Goal: Information Seeking & Learning: Compare options

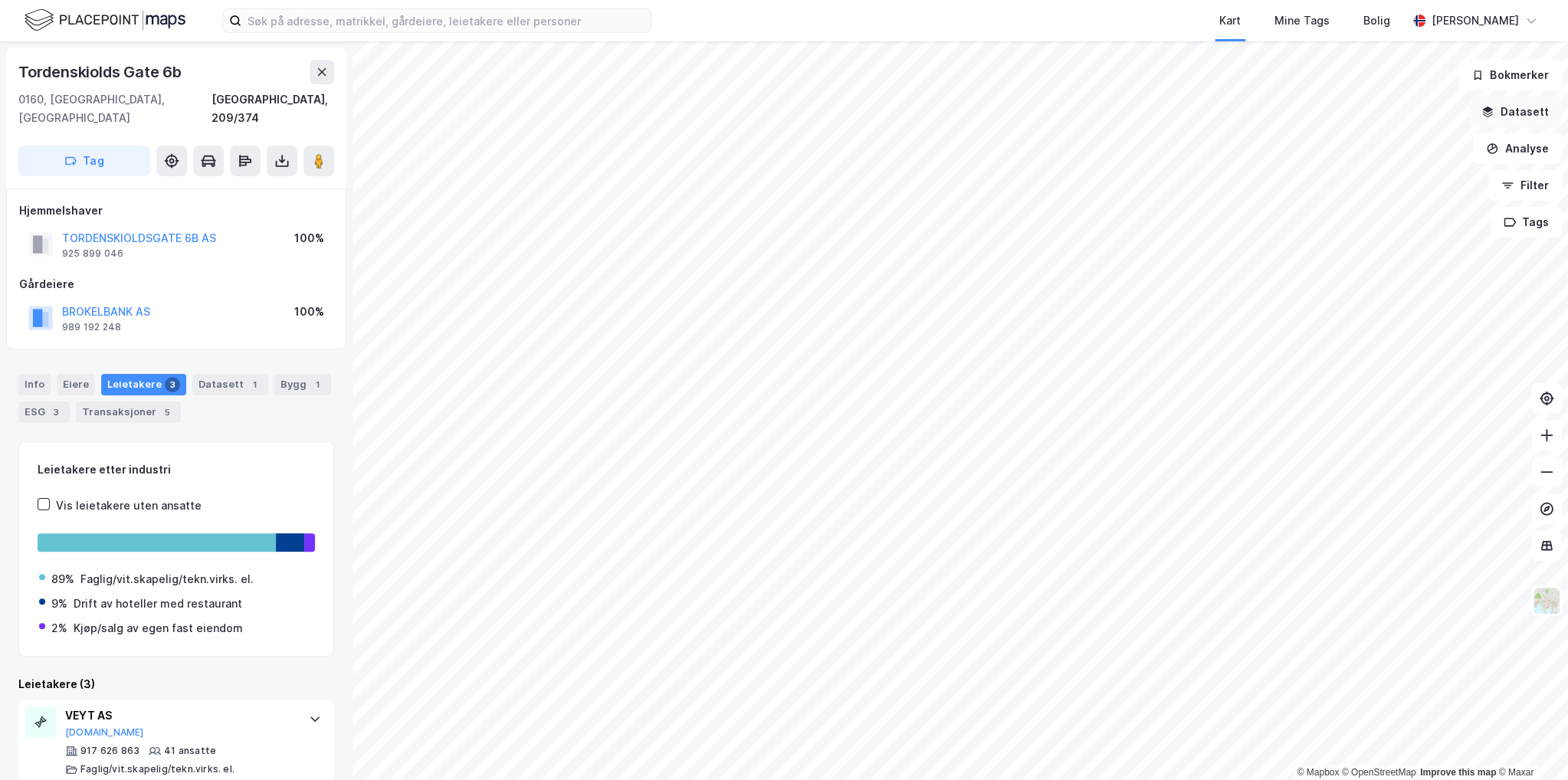
click at [1545, 114] on button "Datasett" at bounding box center [1515, 112] width 94 height 31
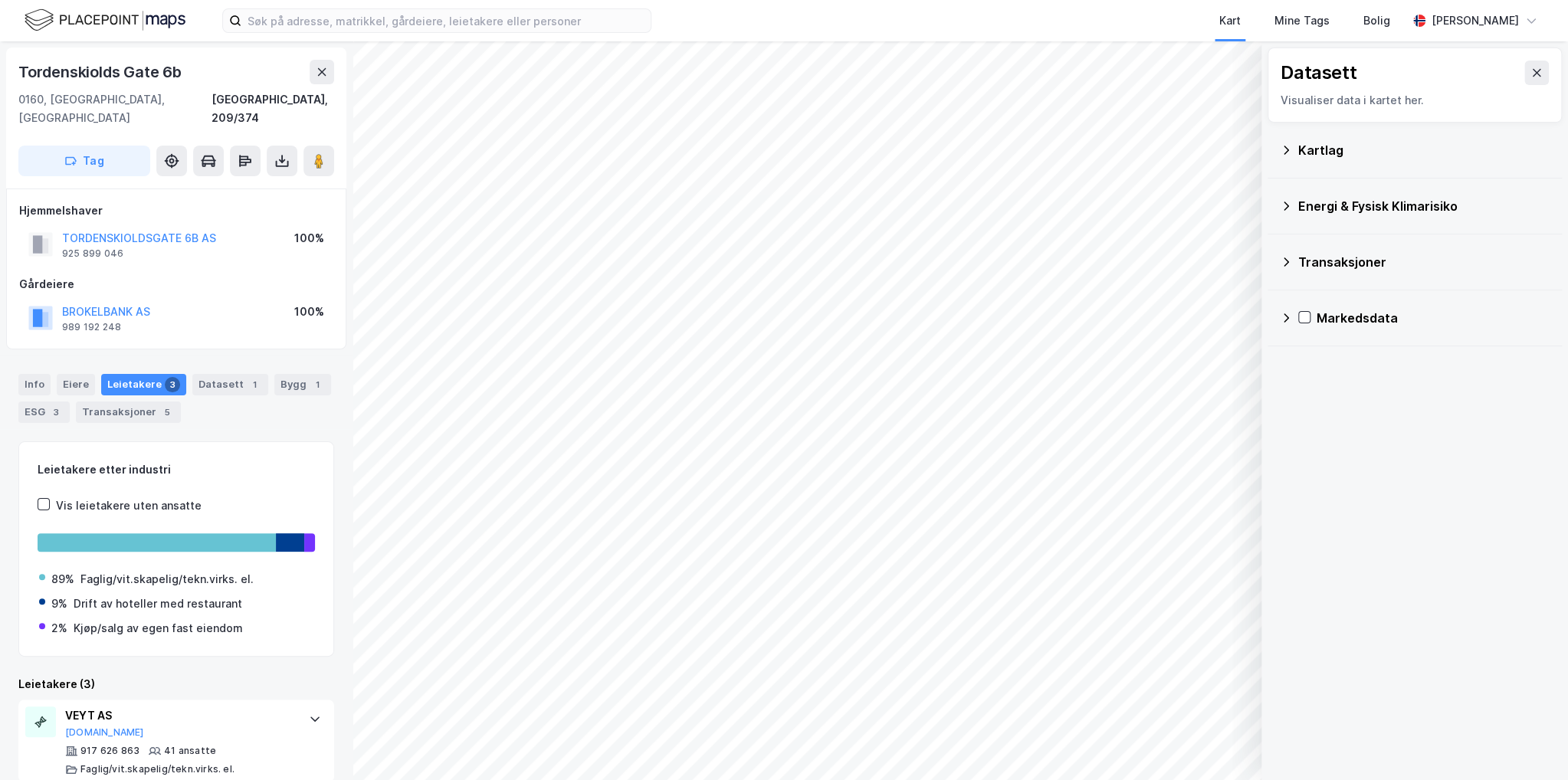
drag, startPoint x: 1545, startPoint y: 114, endPoint x: 1432, endPoint y: 362, distance: 272.5
click at [1455, 443] on div "Datasett Visualiser data i kartet her. Kartlag Energi & Fysisk Klimarisiko Tran…" at bounding box center [1415, 410] width 307 height 739
click at [1284, 210] on icon at bounding box center [1286, 206] width 12 height 12
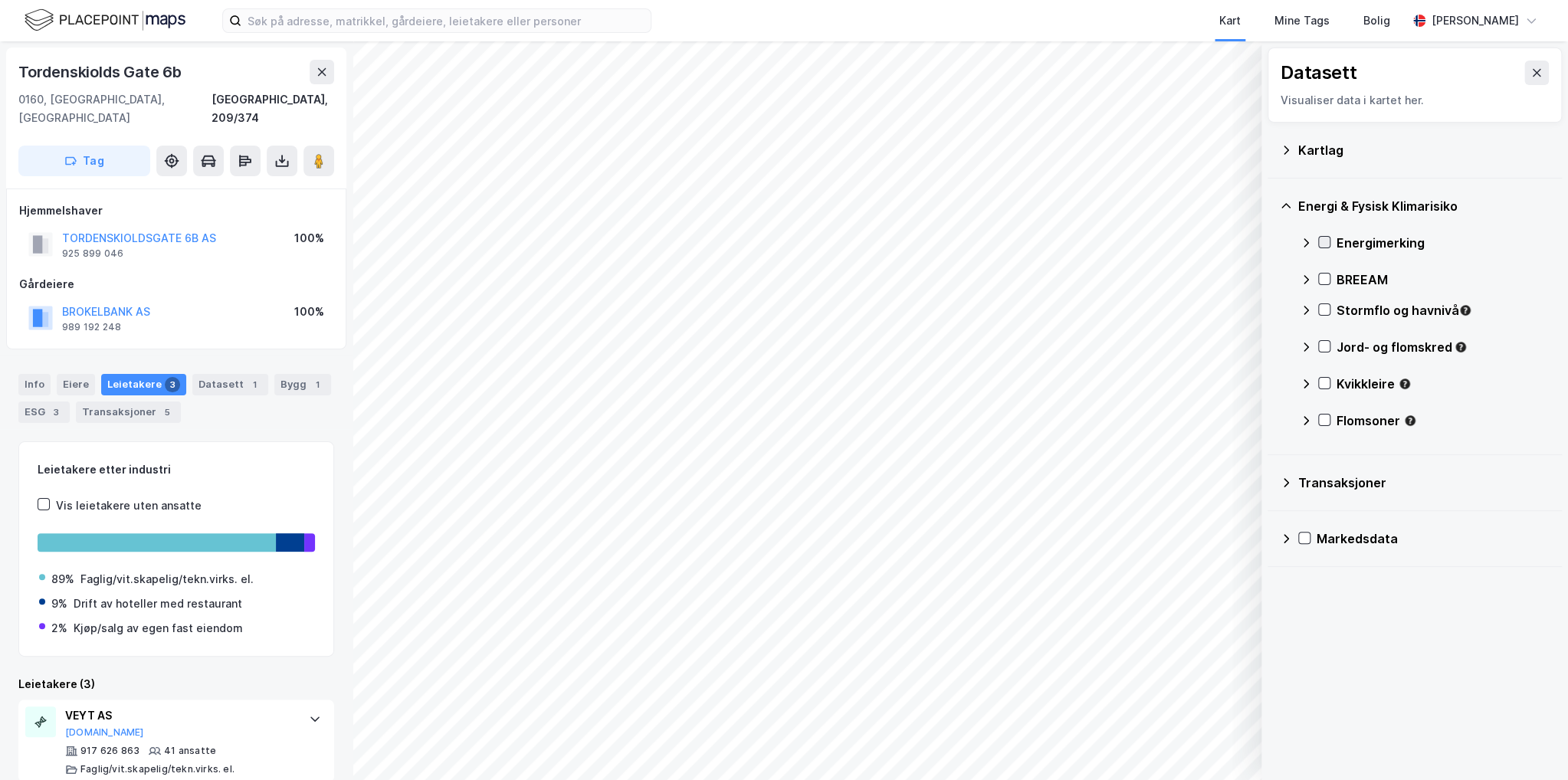
click at [1319, 240] on icon at bounding box center [1324, 242] width 11 height 11
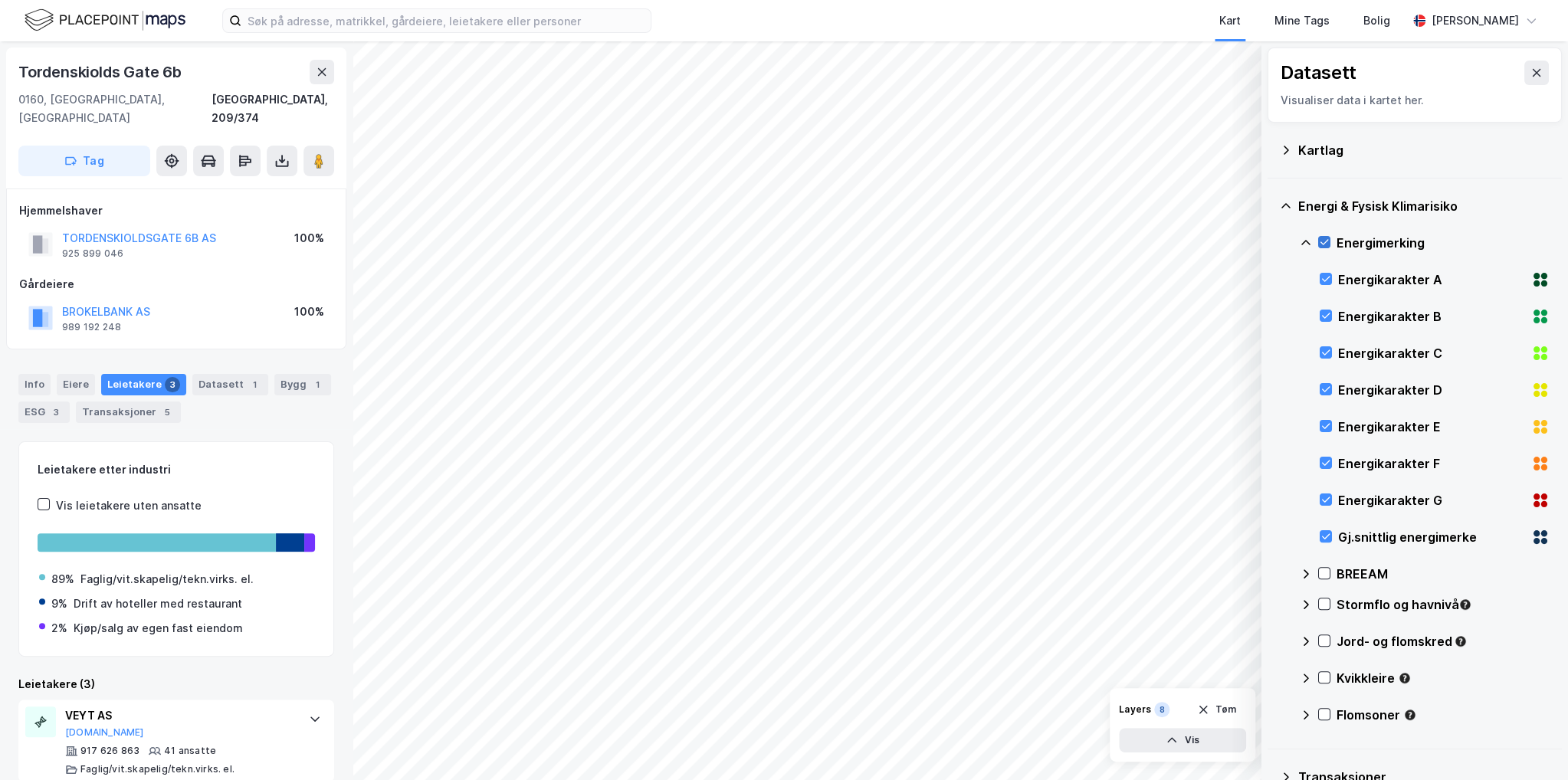
click at [1319, 240] on icon at bounding box center [1324, 242] width 11 height 11
click at [1307, 242] on icon at bounding box center [1306, 242] width 9 height 5
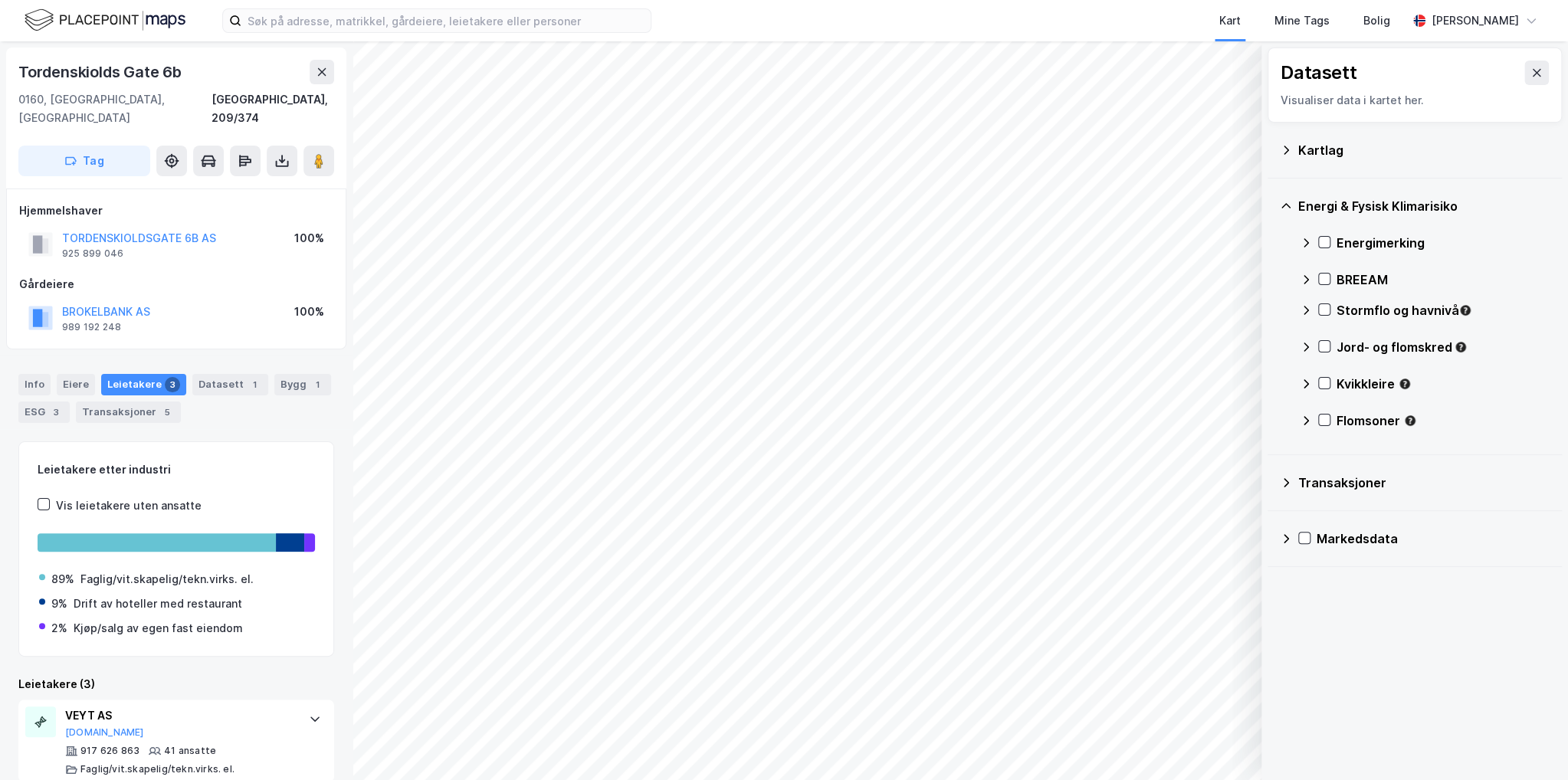
click at [1307, 242] on icon at bounding box center [1307, 242] width 5 height 9
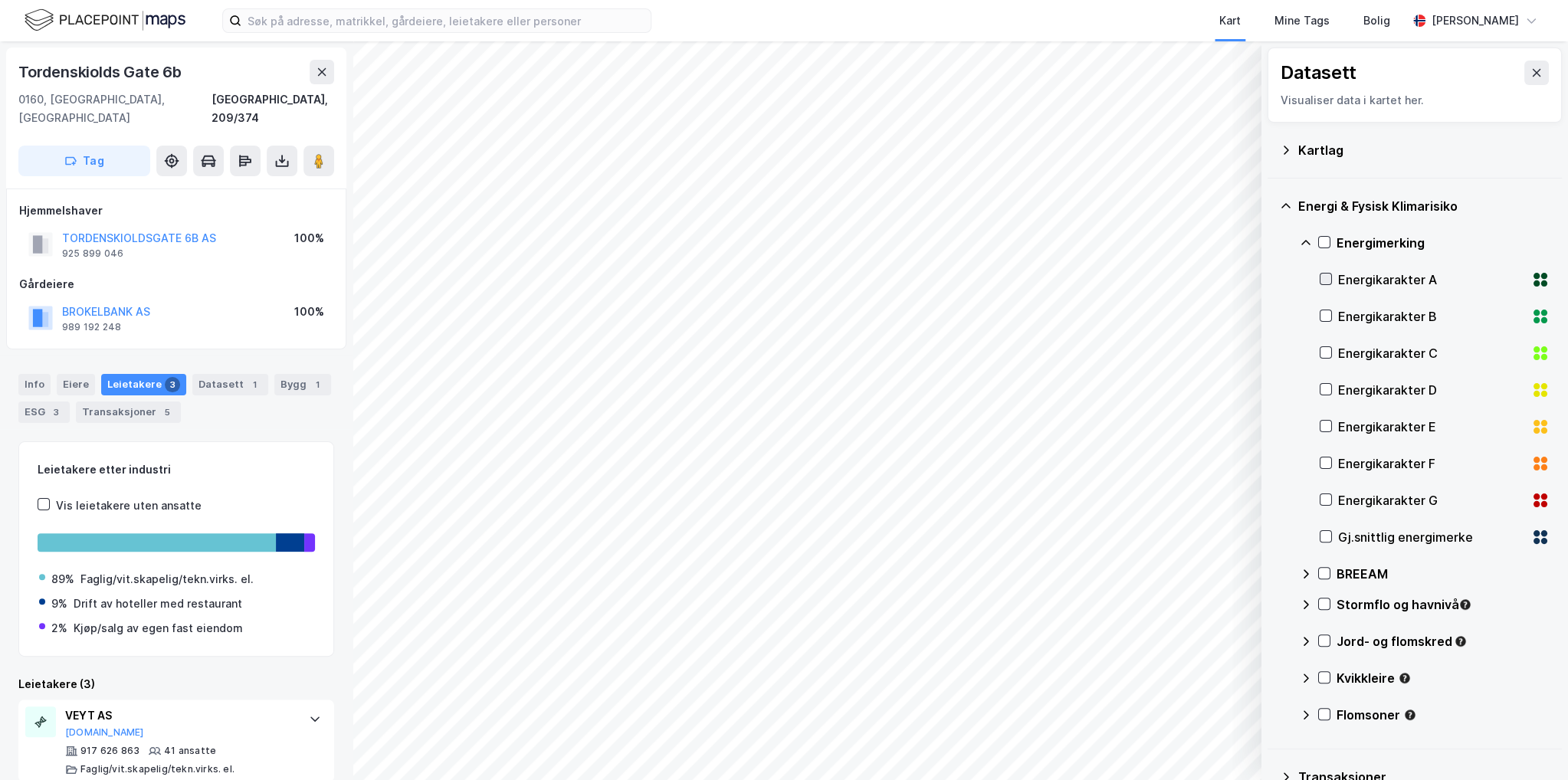
click at [1327, 279] on icon at bounding box center [1326, 279] width 11 height 11
click at [1326, 313] on icon at bounding box center [1326, 315] width 11 height 11
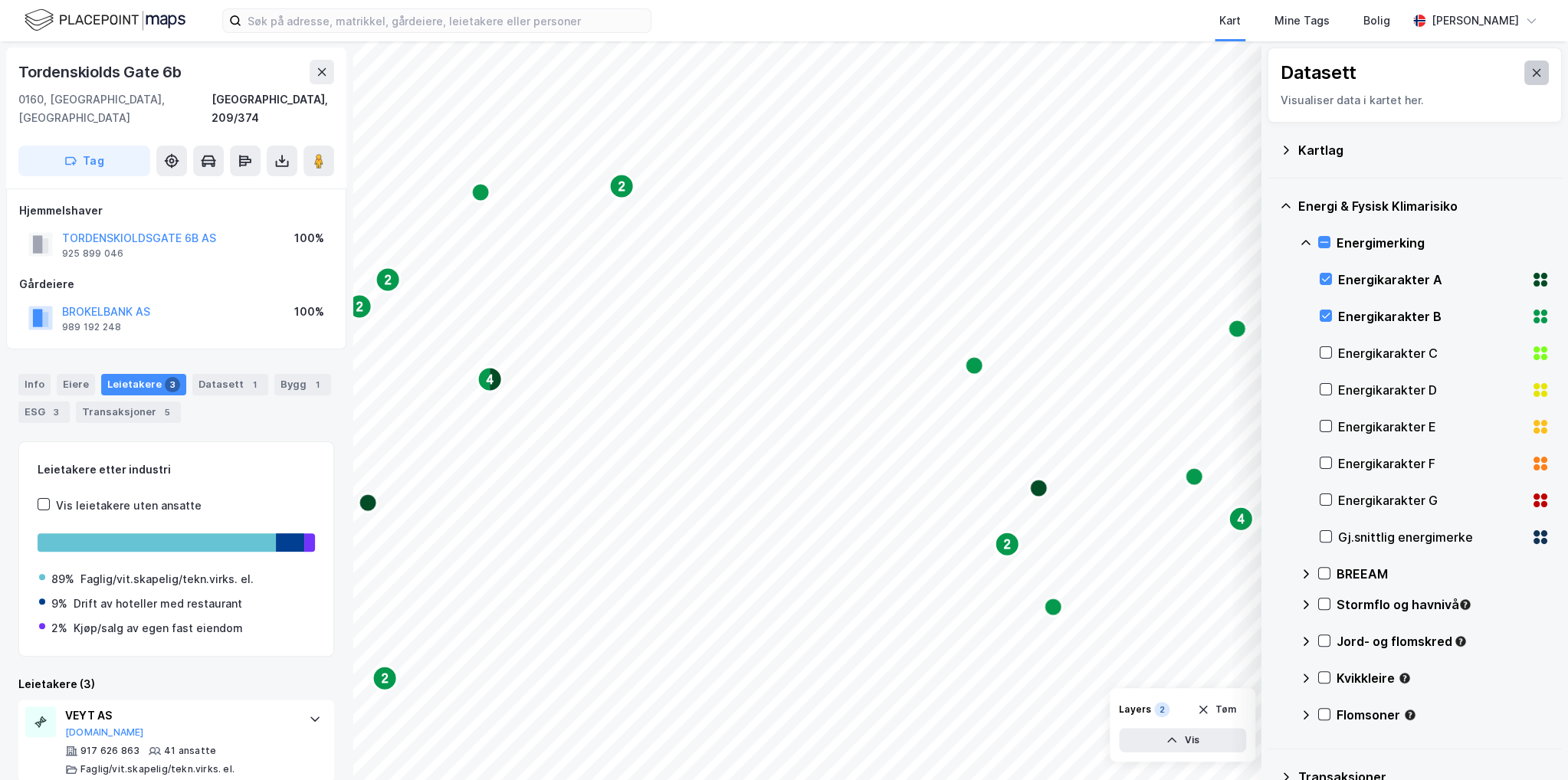
click at [1533, 76] on button at bounding box center [1537, 73] width 25 height 25
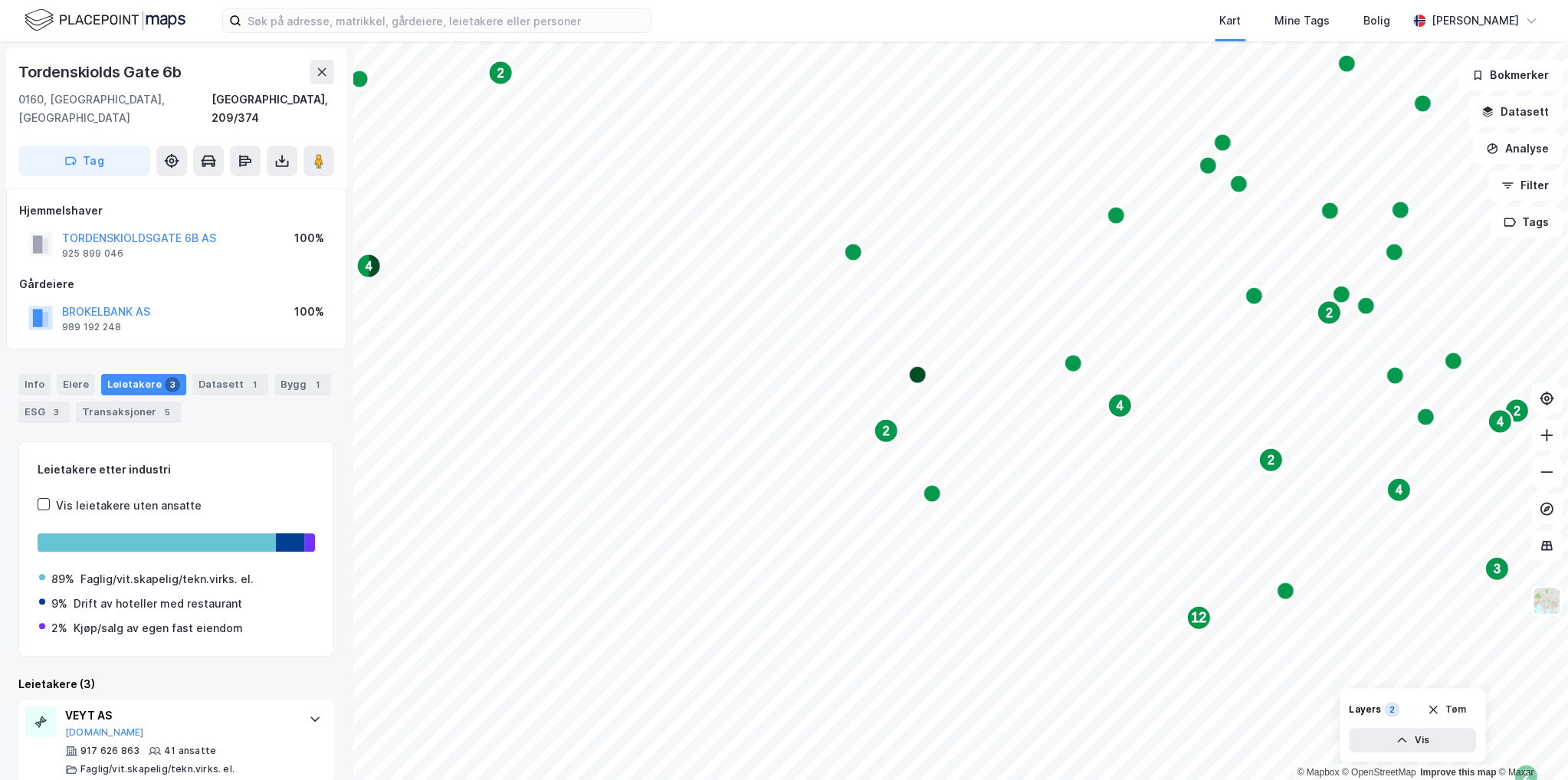
click at [1327, 315] on text "2" at bounding box center [1330, 313] width 7 height 13
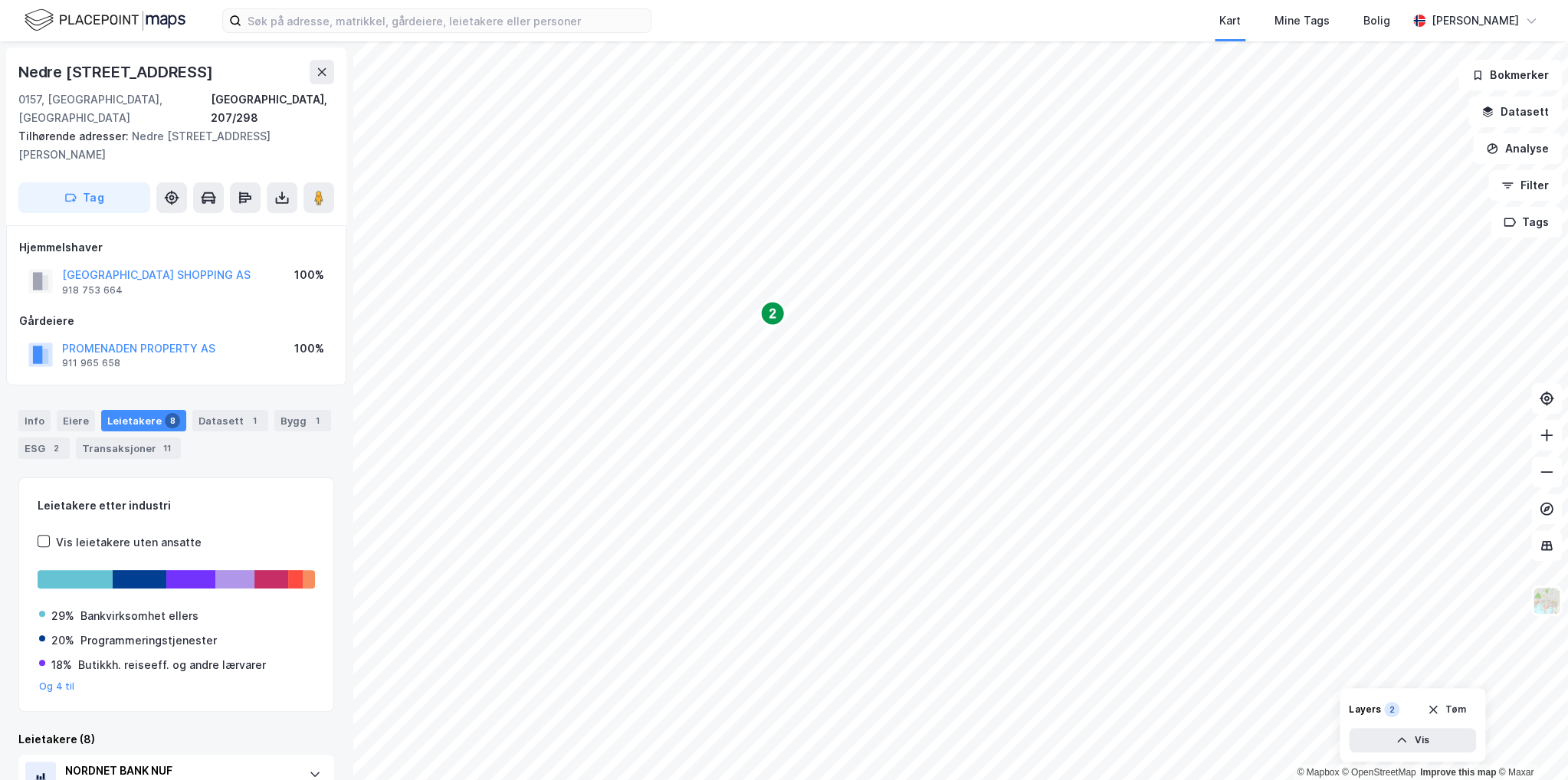
click at [775, 323] on icon "Map marker" at bounding box center [773, 313] width 25 height 25
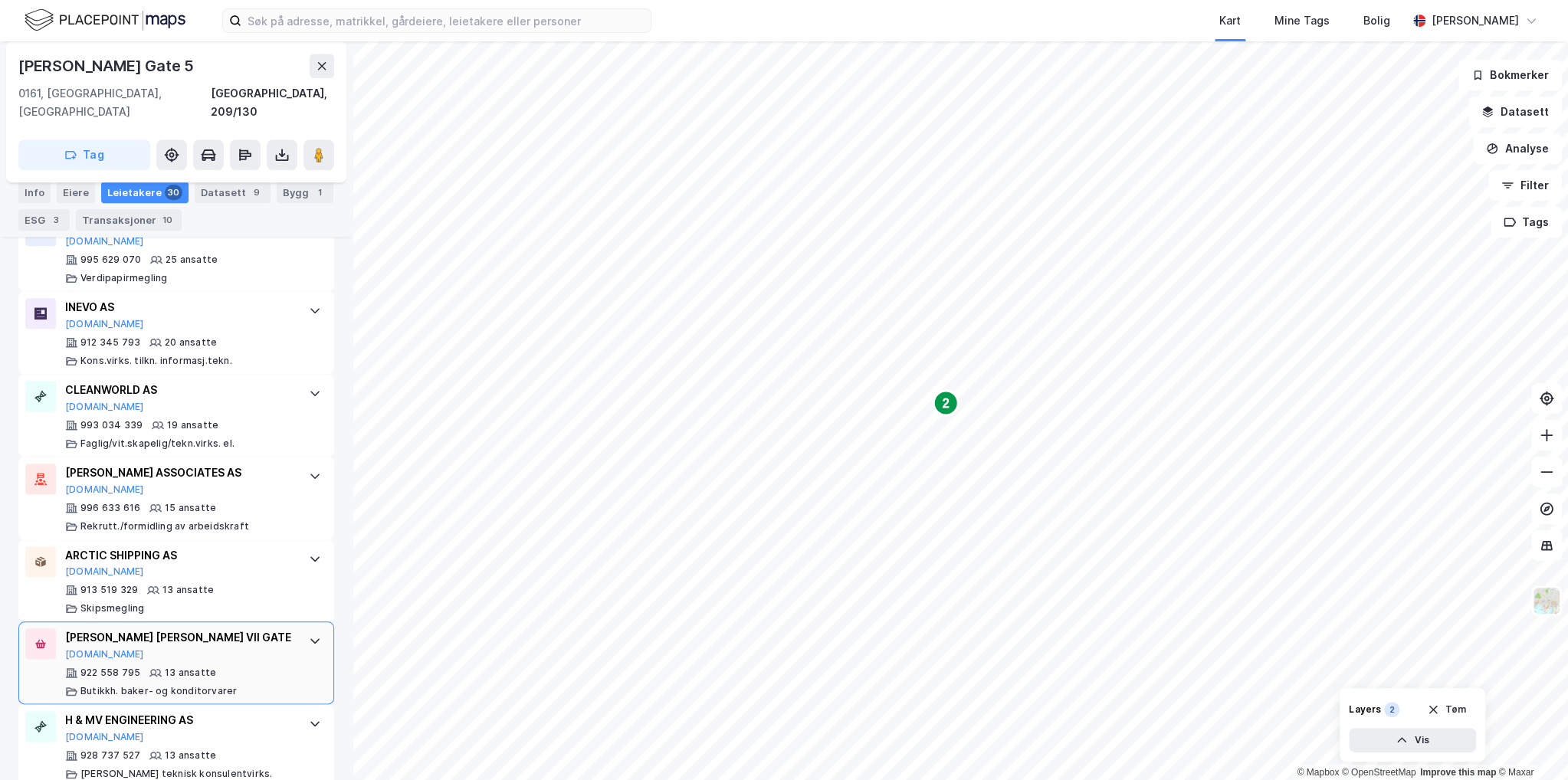
scroll to position [920, 0]
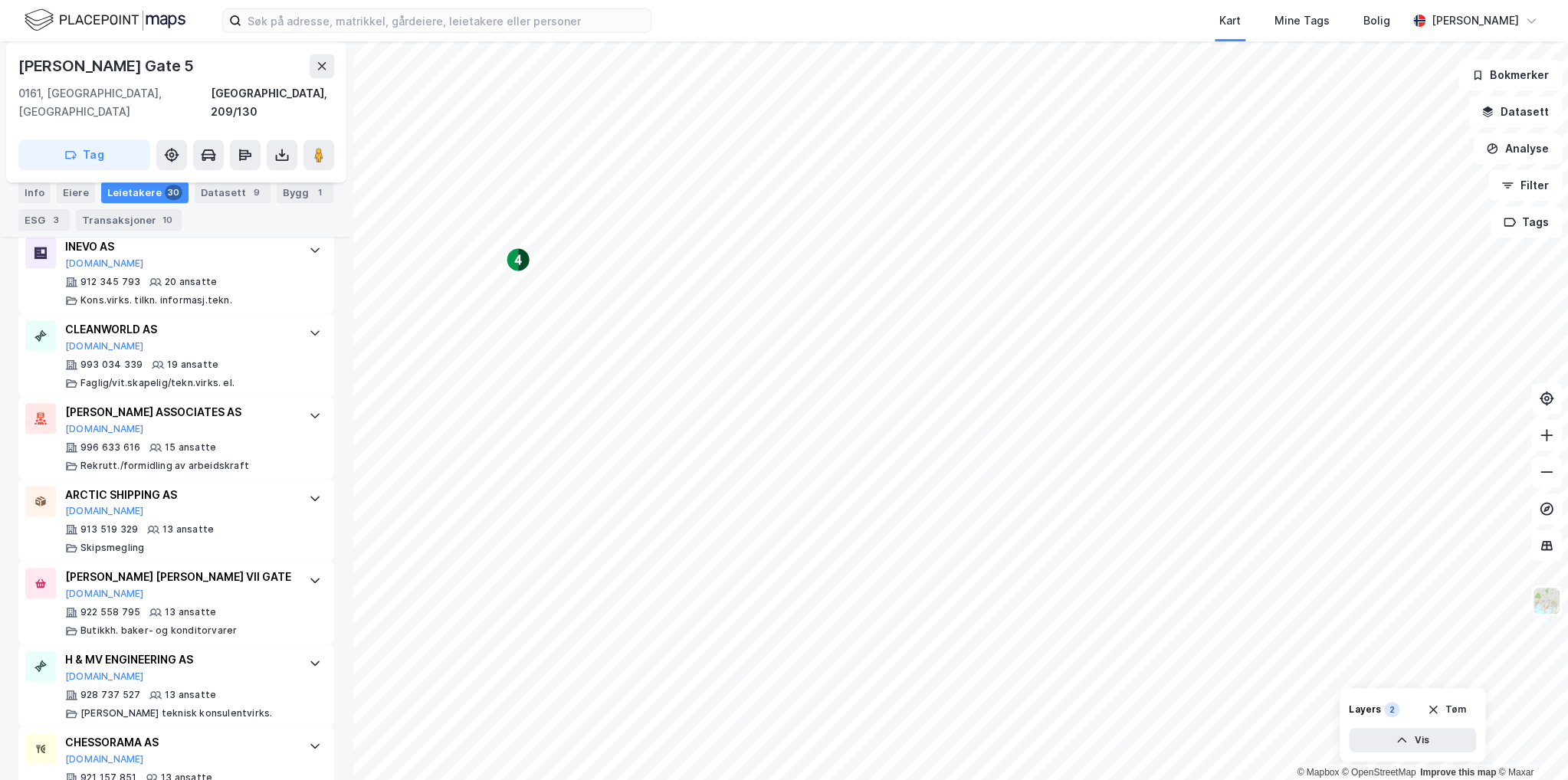
click at [761, 39] on div "Kart Mine Tags Bolig Sondre Hybertsen 2 2 2 4 © Mapbox © OpenStreetMap Improve …" at bounding box center [784, 390] width 1568 height 780
click at [917, 237] on icon "Map marker" at bounding box center [913, 234] width 18 height 18
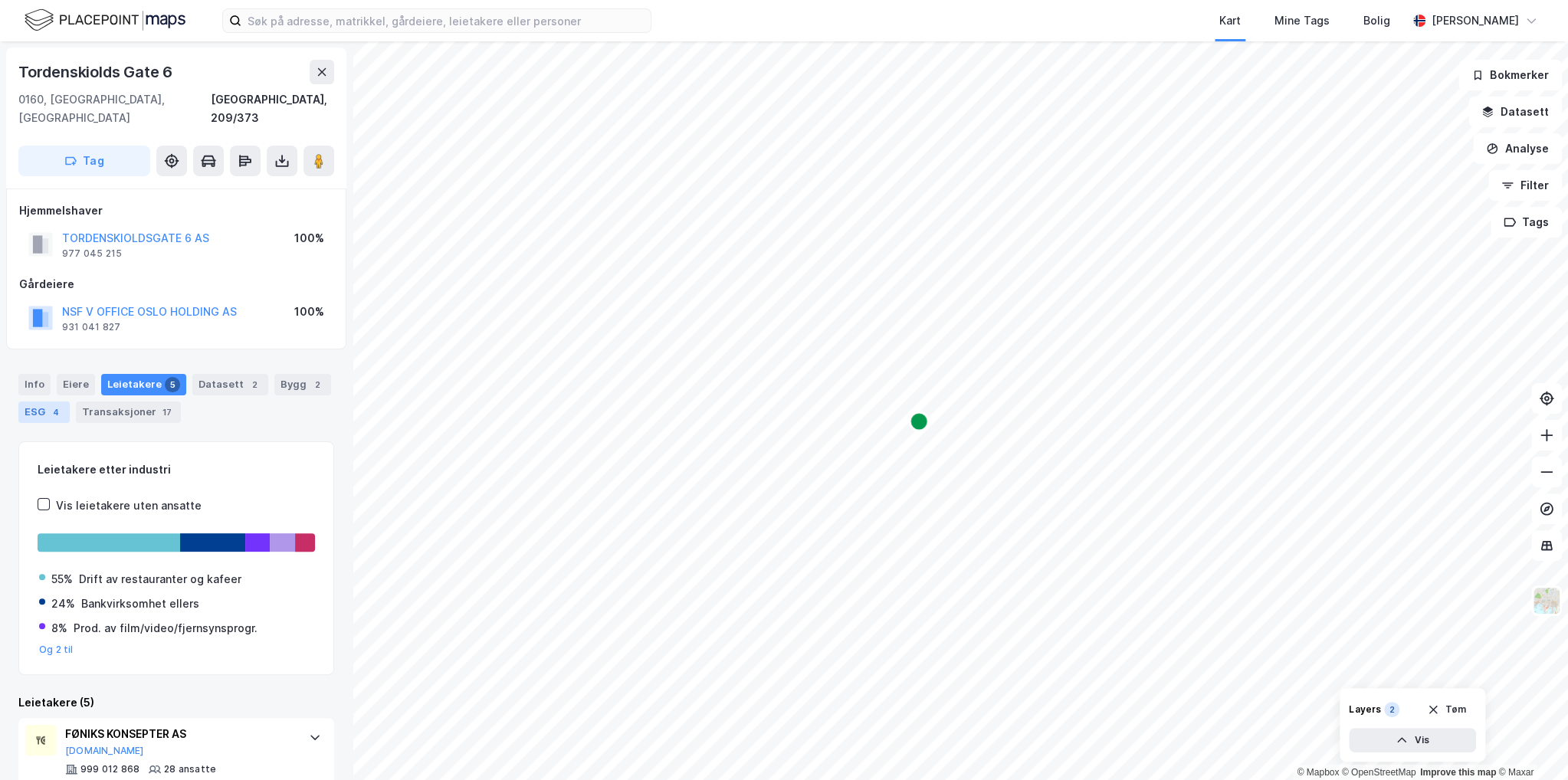
click at [49, 404] on div "4" at bounding box center [55, 412] width 16 height 16
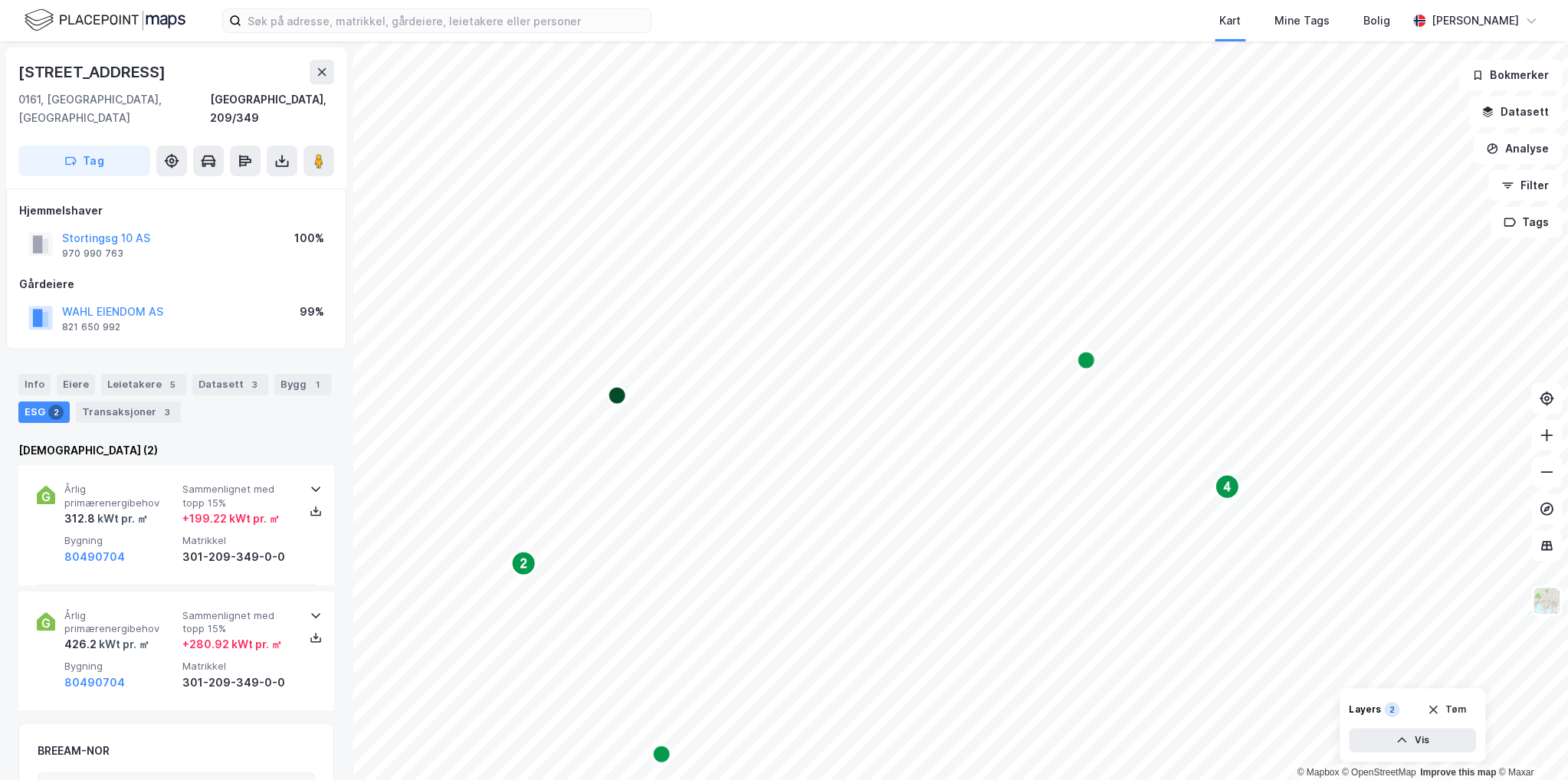
click at [1091, 361] on icon "Map marker" at bounding box center [1086, 360] width 18 height 18
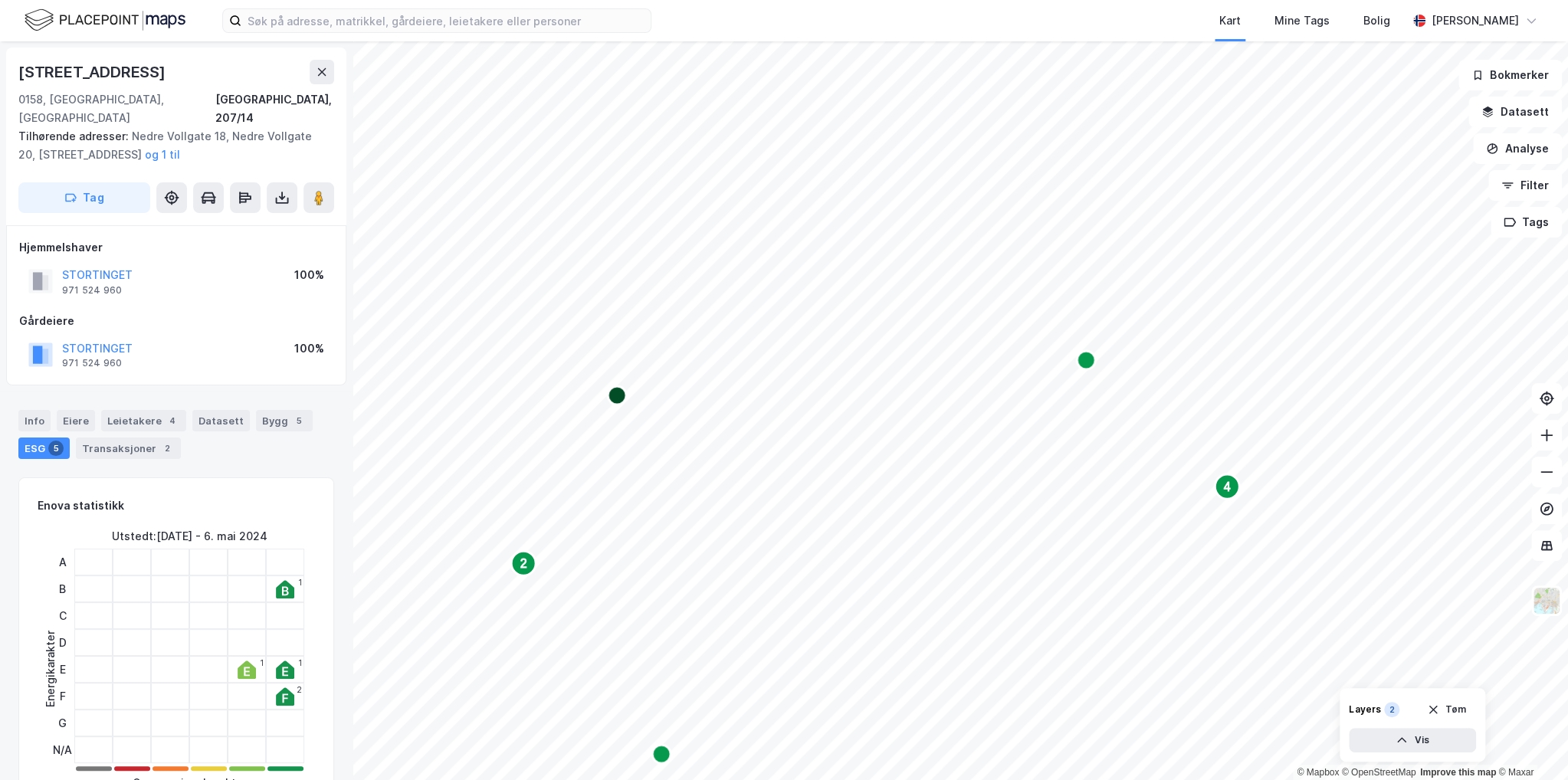
scroll to position [1, 0]
click at [1228, 494] on text "4" at bounding box center [1227, 487] width 7 height 13
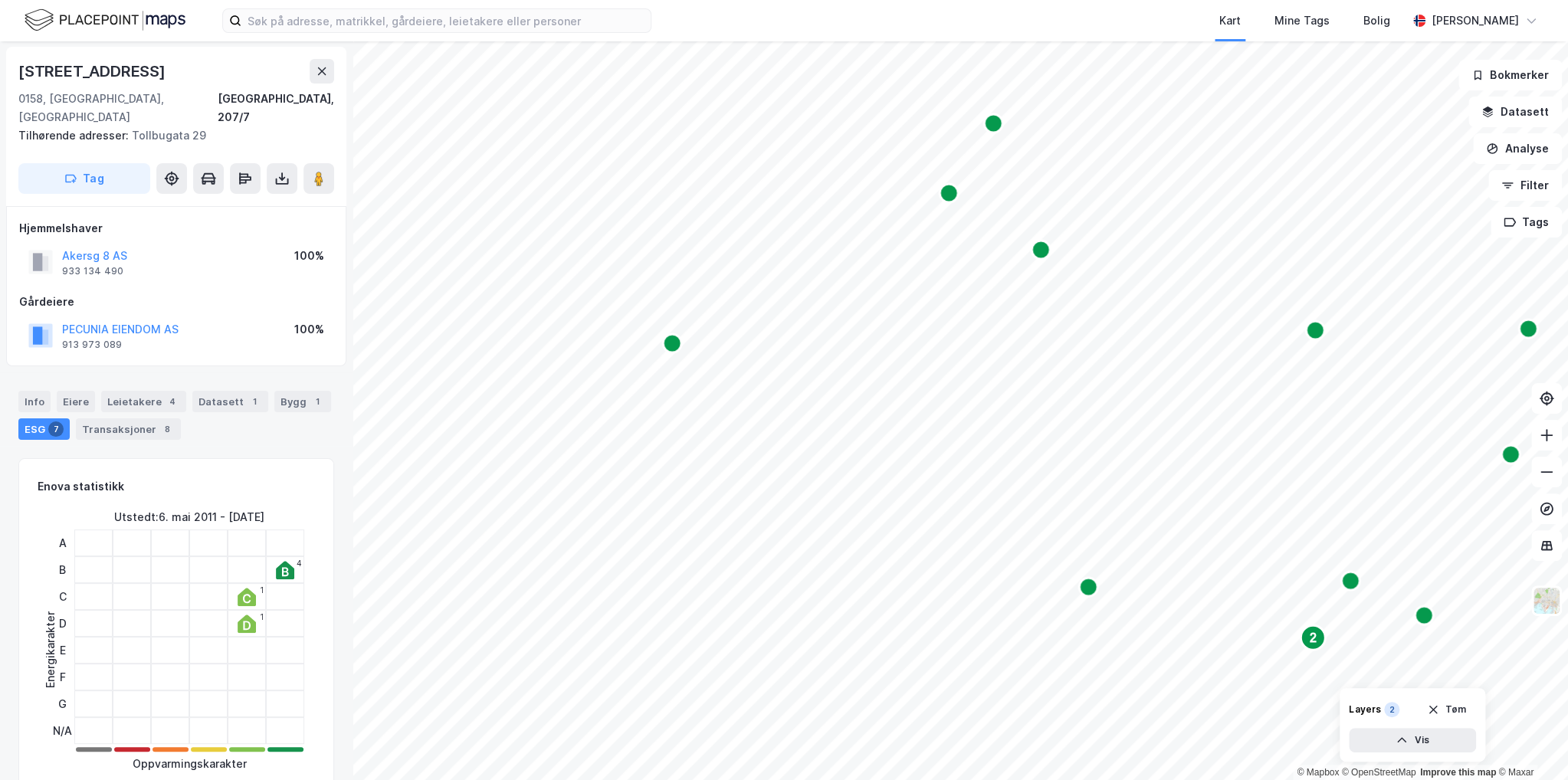
scroll to position [1, 0]
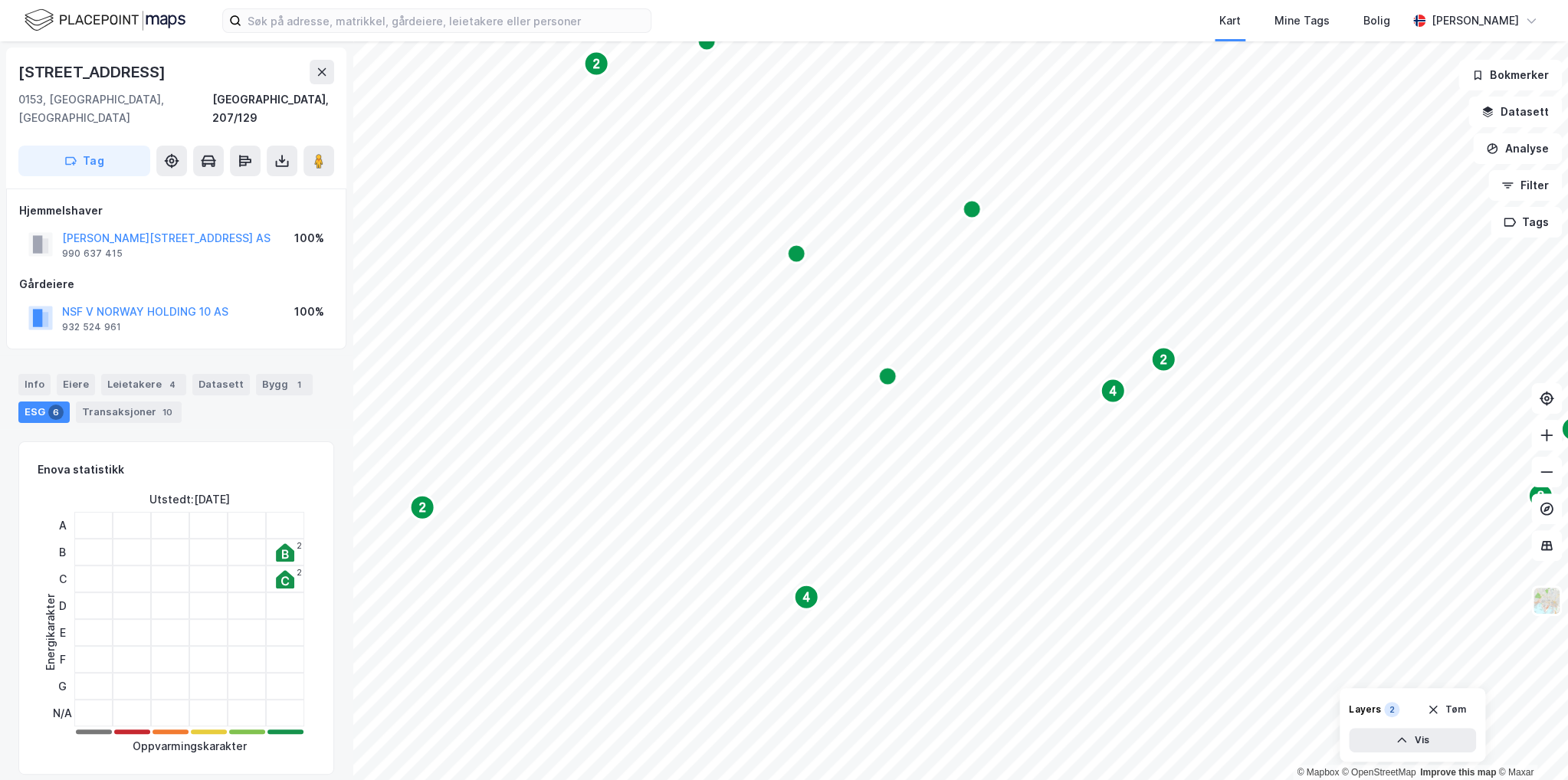
scroll to position [1, 0]
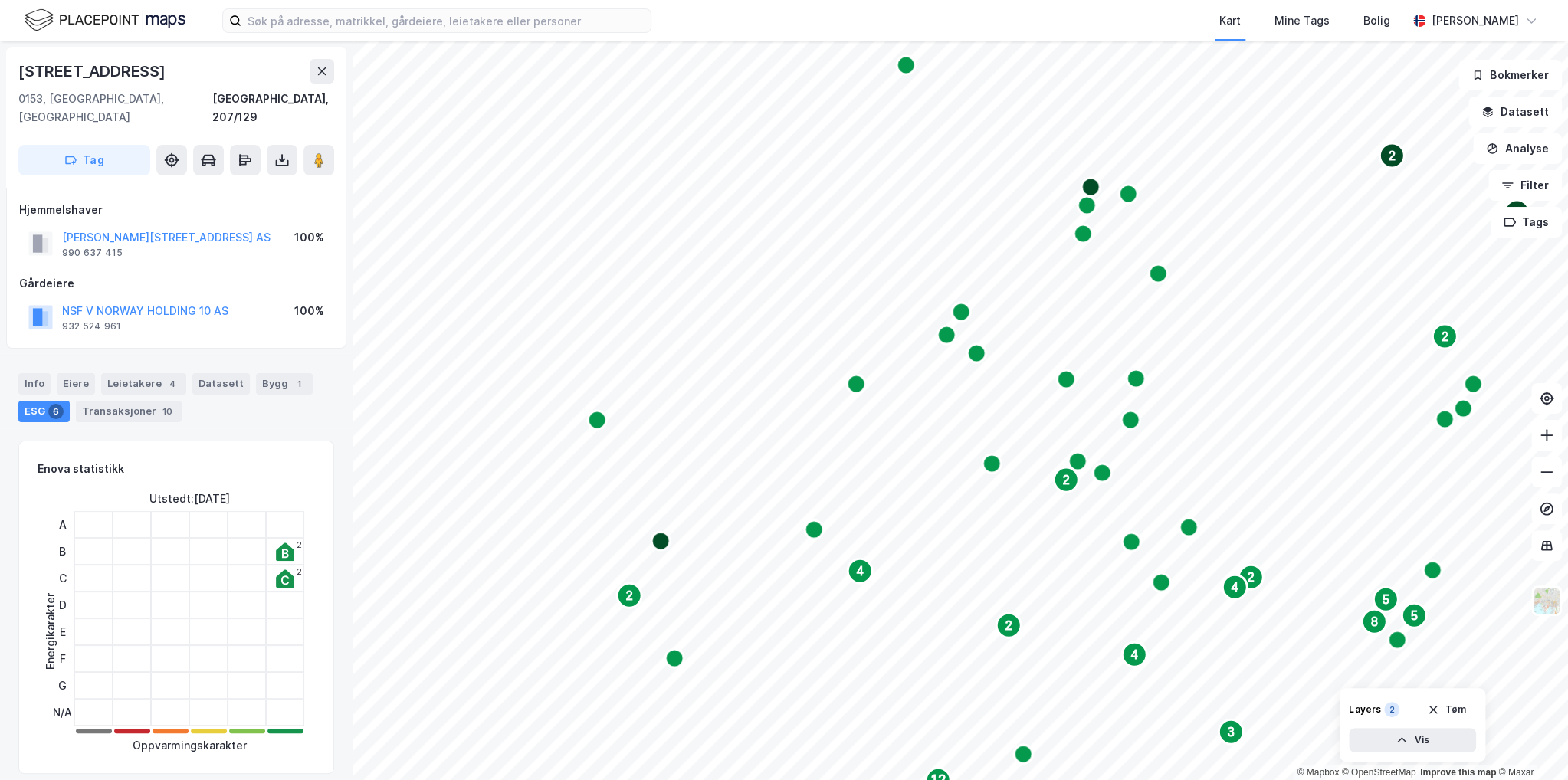
click at [601, 423] on icon "Map marker" at bounding box center [597, 420] width 18 height 18
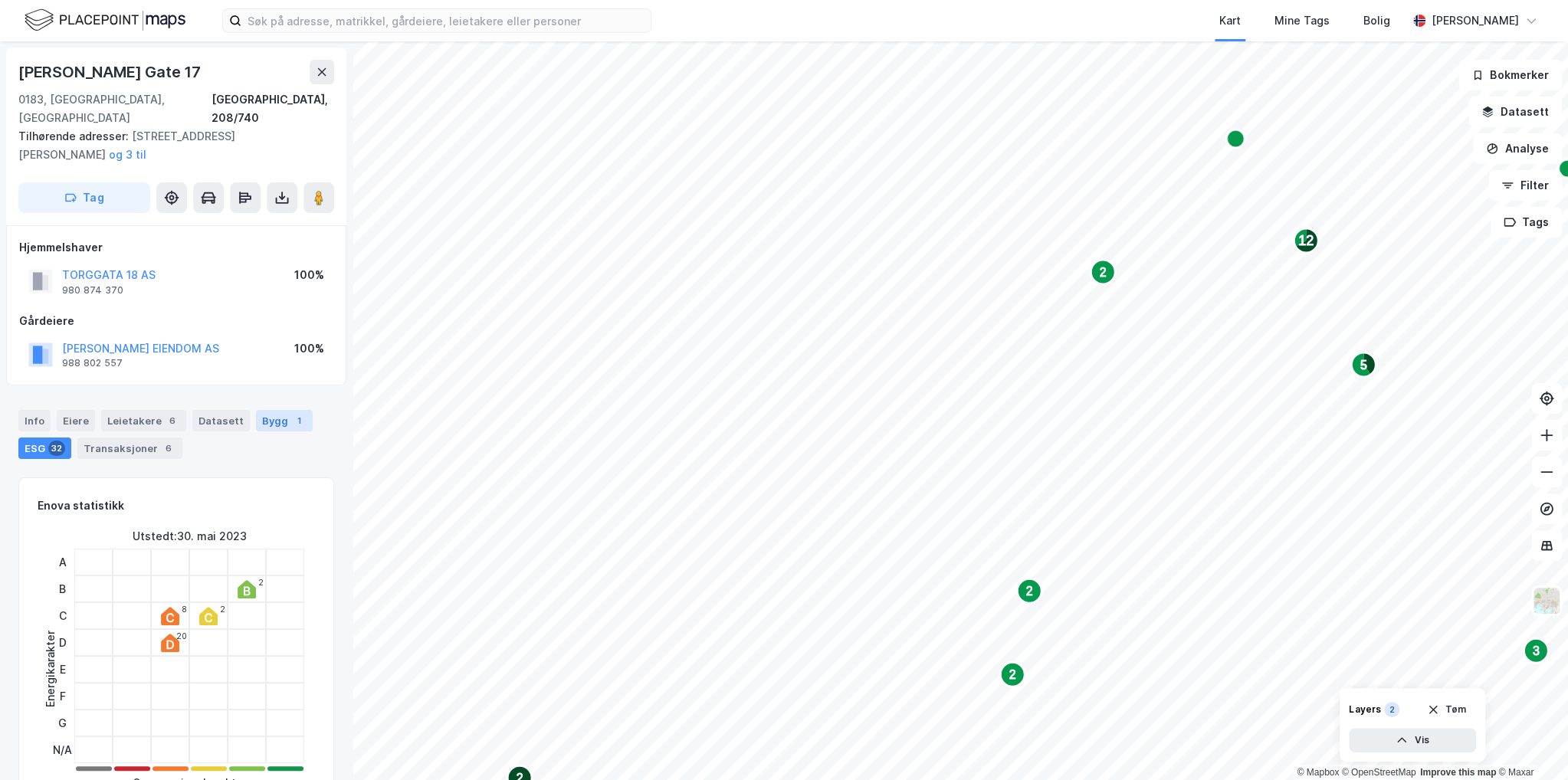
click at [291, 413] on div "1" at bounding box center [299, 420] width 16 height 16
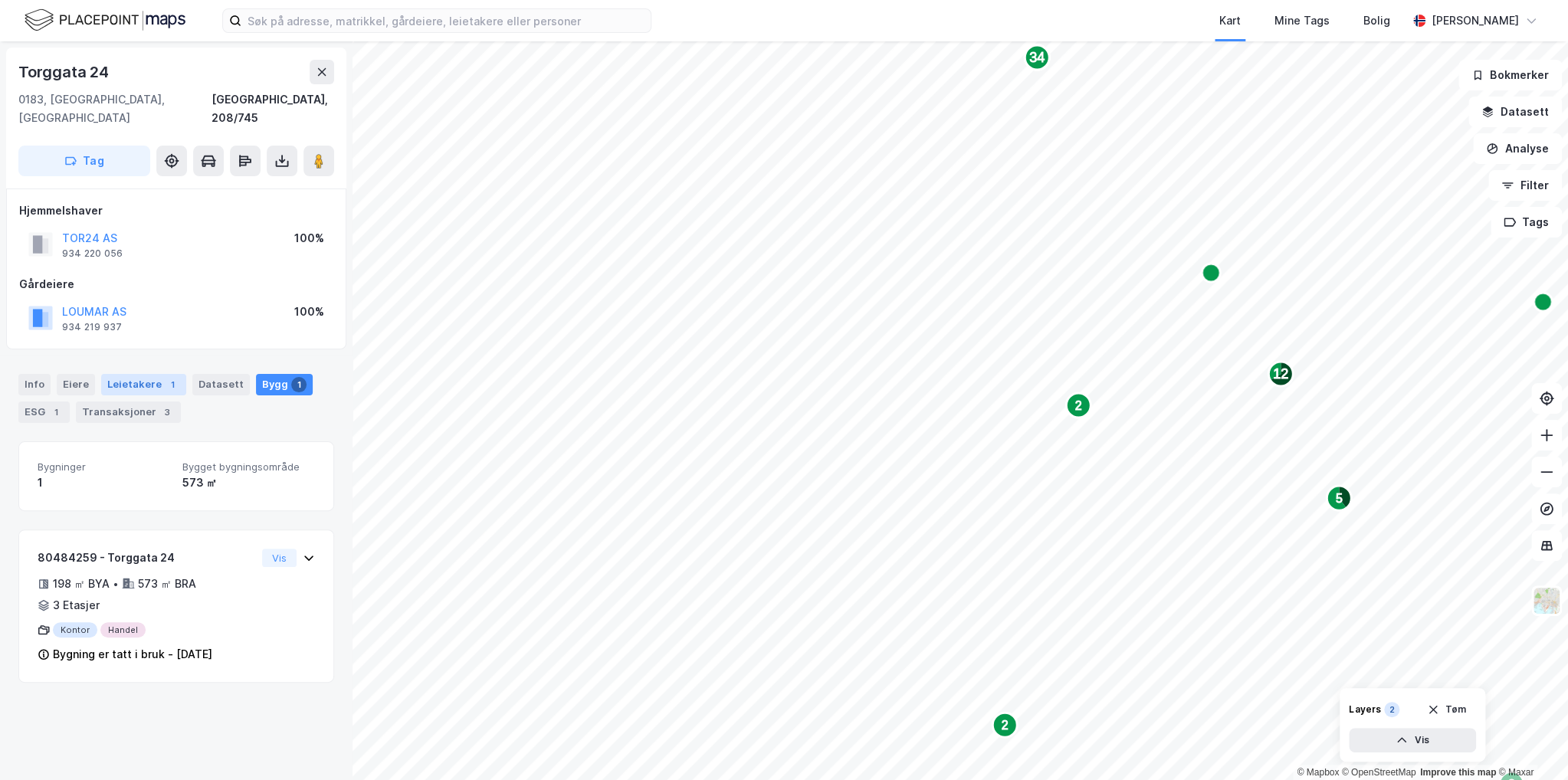
click at [135, 374] on div "Leietakere 1" at bounding box center [143, 385] width 85 height 22
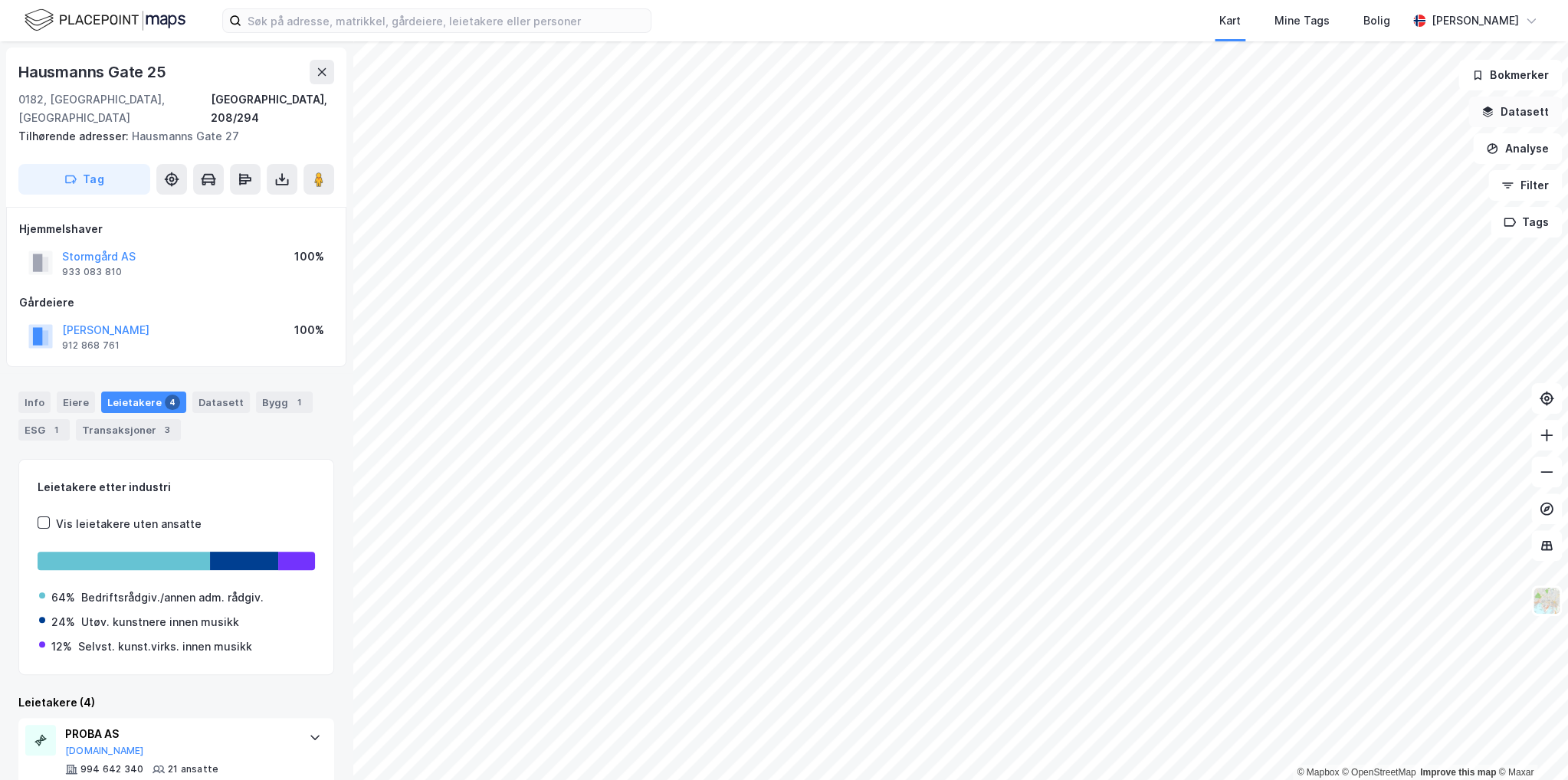
click at [1527, 112] on button "Datasett" at bounding box center [1515, 112] width 94 height 31
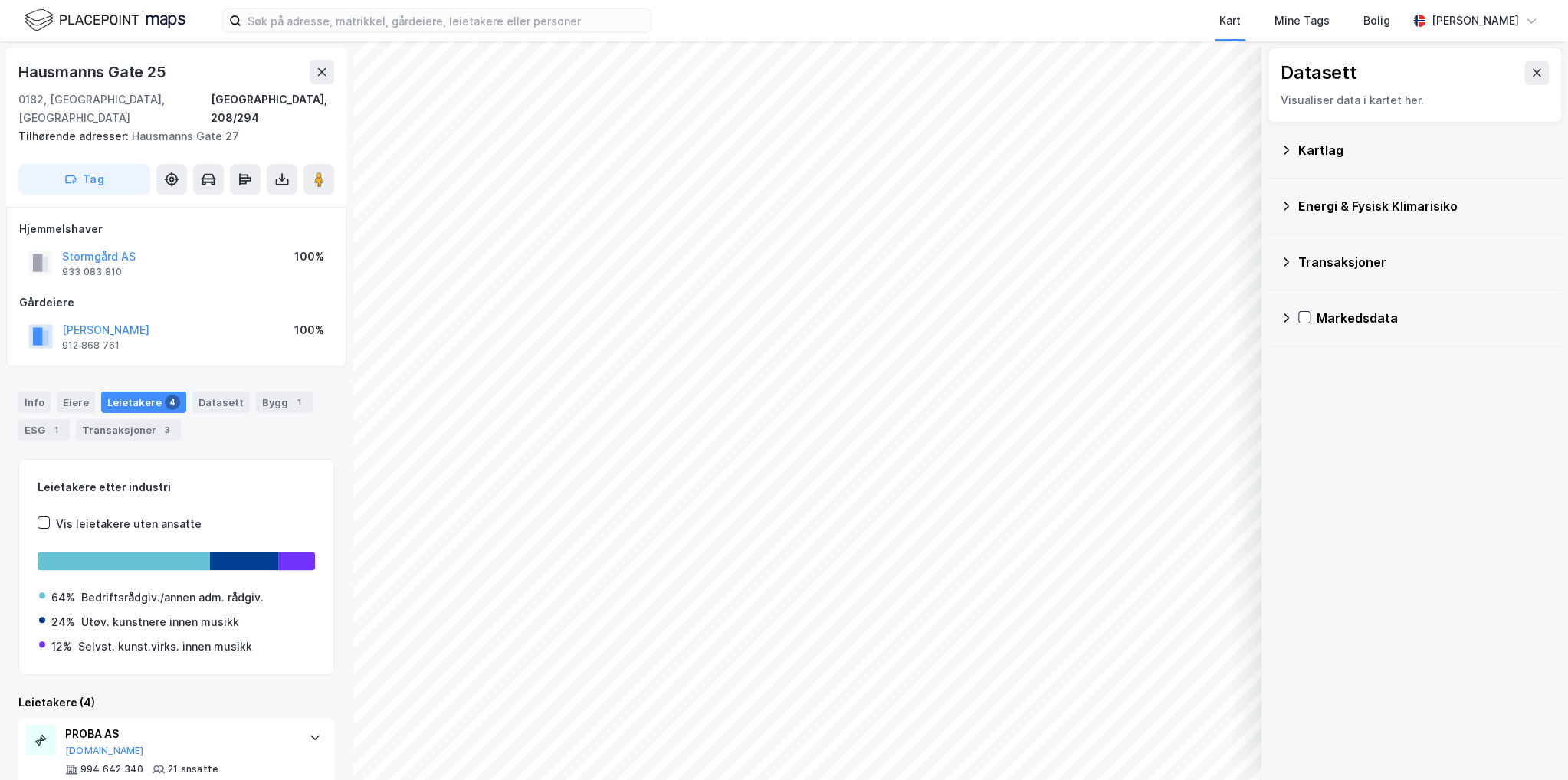
click at [1285, 206] on icon at bounding box center [1286, 206] width 12 height 12
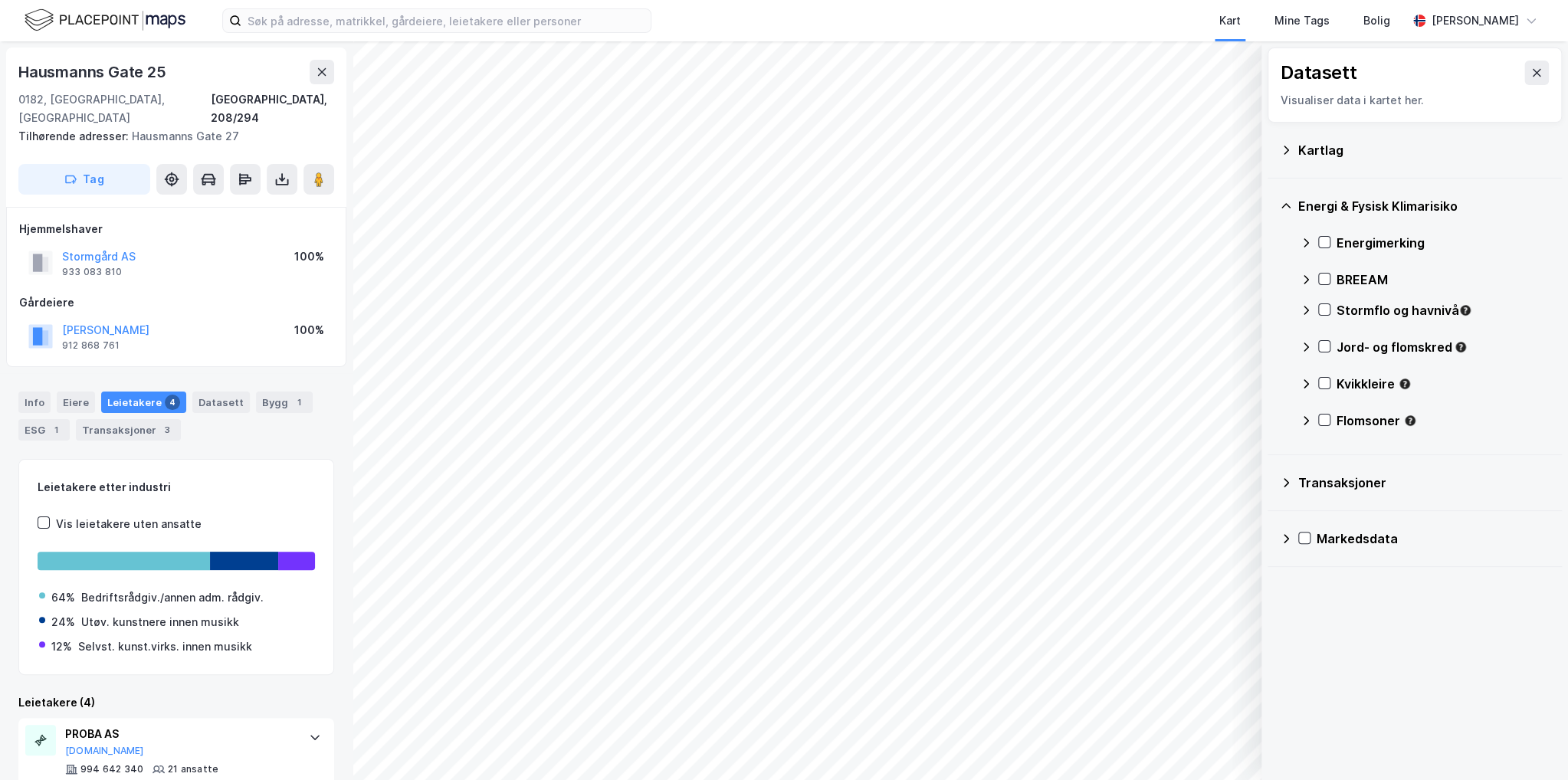
click at [1302, 242] on icon at bounding box center [1306, 242] width 12 height 12
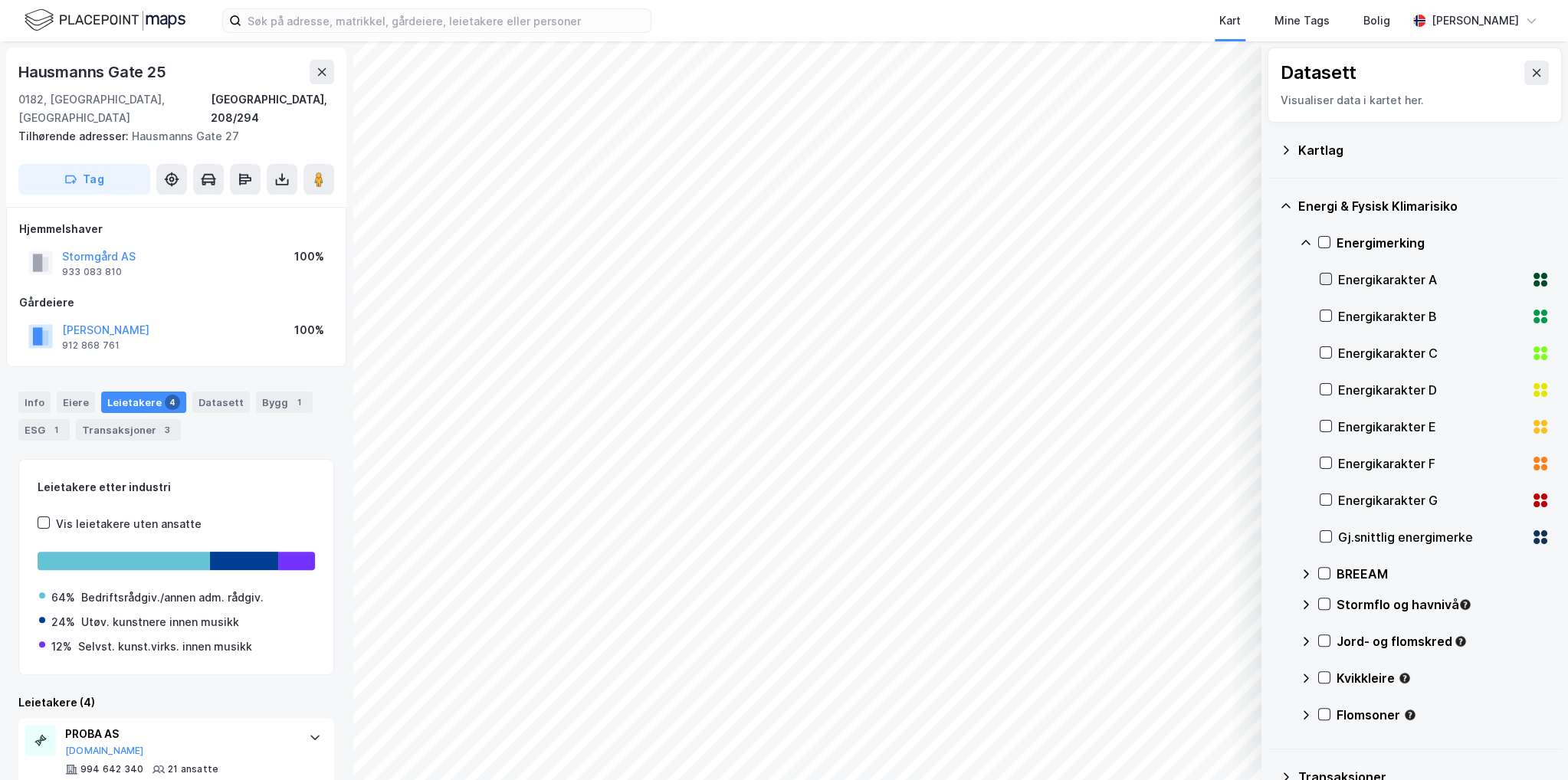
click at [1327, 280] on icon at bounding box center [1326, 279] width 11 height 11
click at [1325, 314] on icon at bounding box center [1326, 315] width 11 height 11
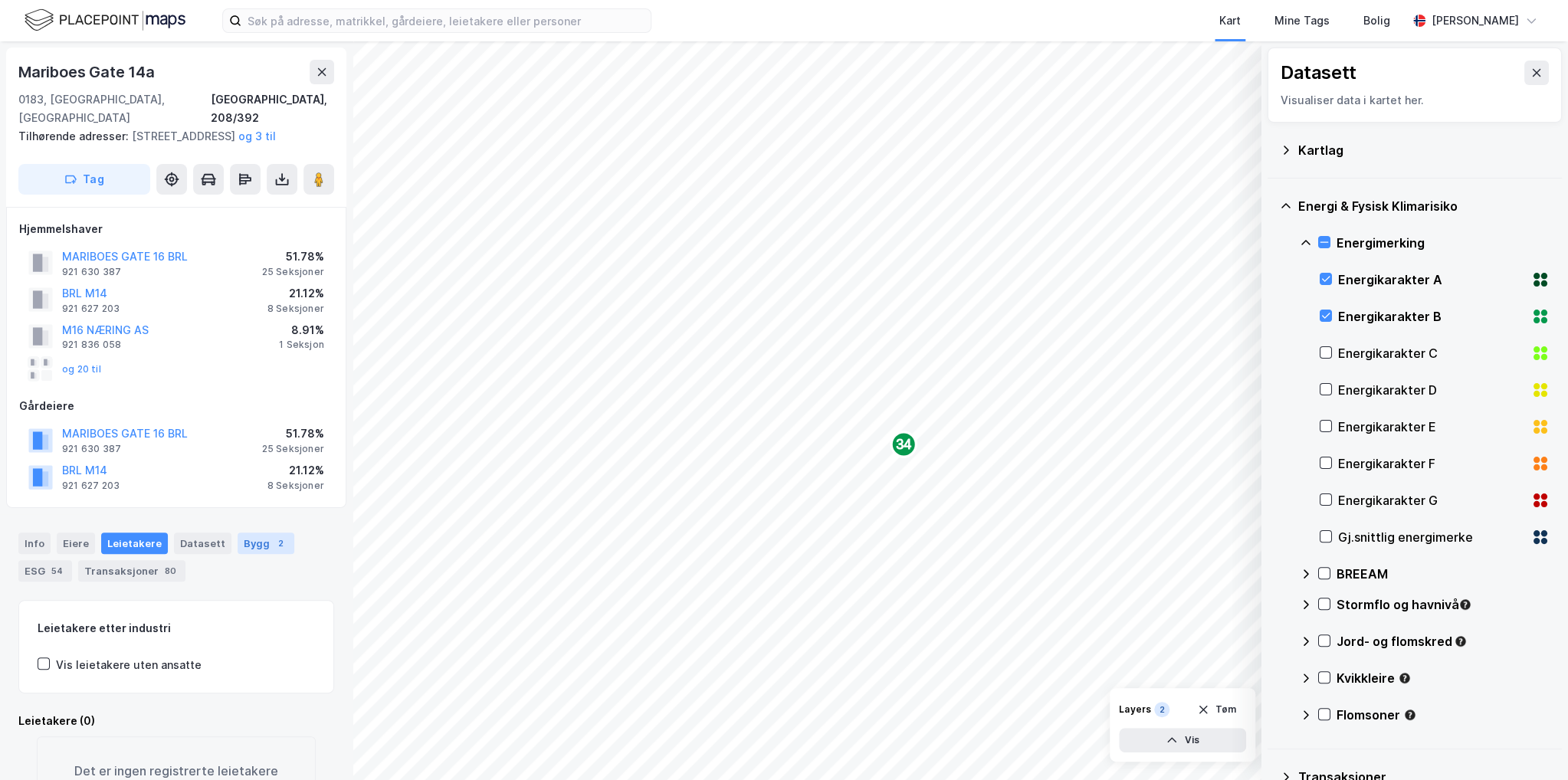
click at [252, 541] on div "Bygg 2" at bounding box center [266, 543] width 57 height 22
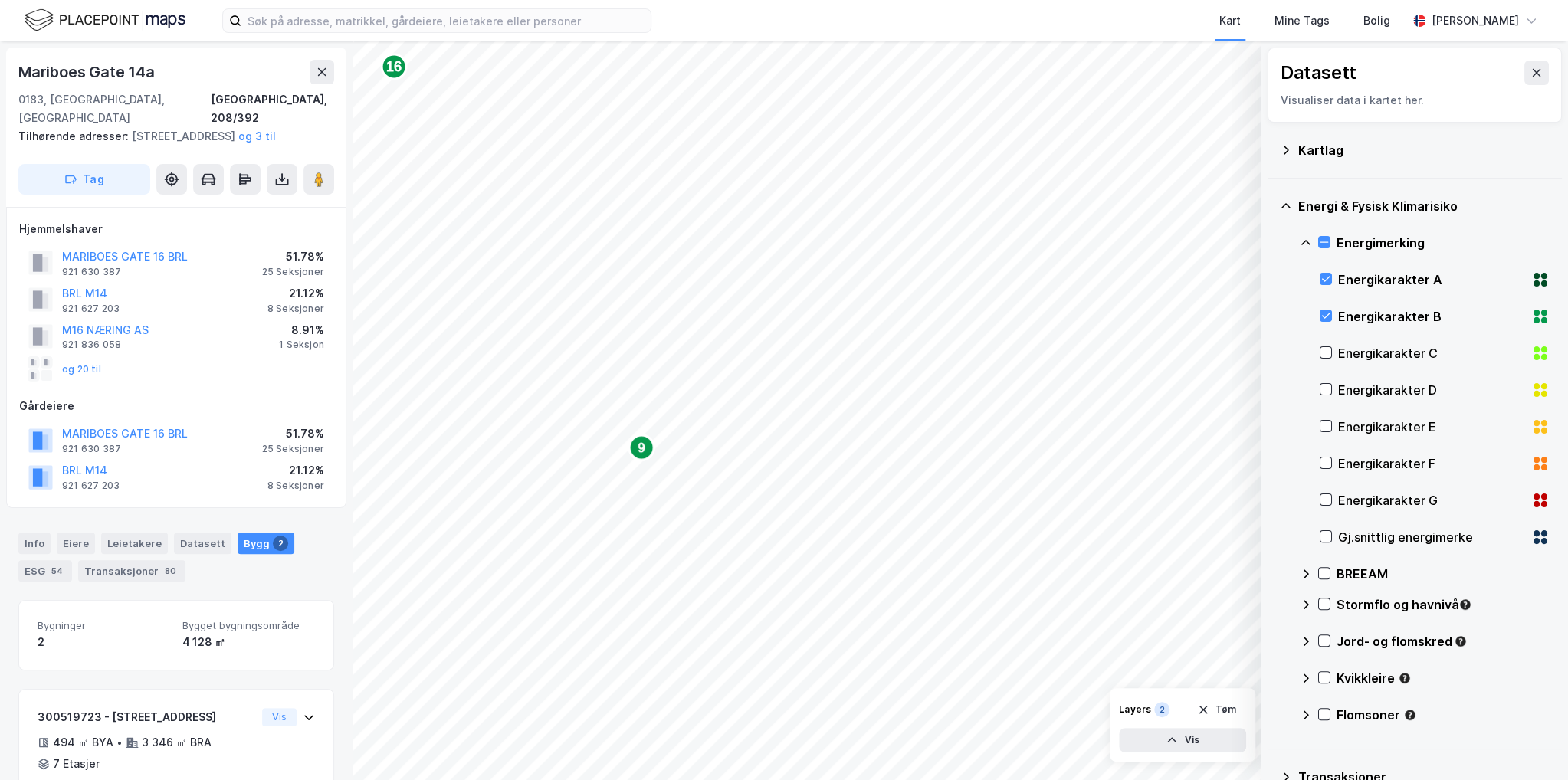
click at [1278, 424] on div "2 3 3 3 3 2 3 34 2 2 9 16 © Mapbox © OpenStreetMap Improve this map © Maxar Dat…" at bounding box center [784, 410] width 1568 height 739
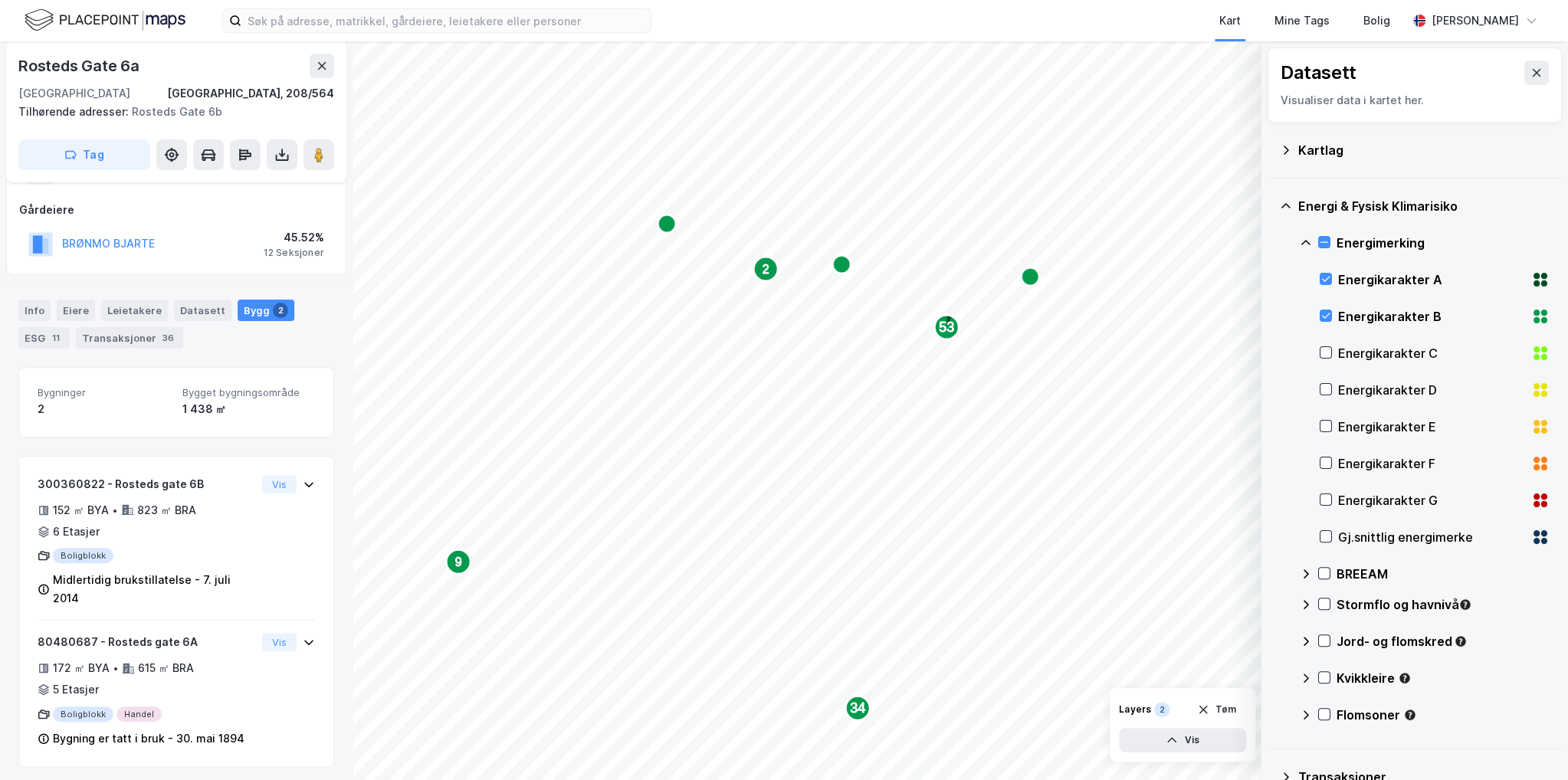
scroll to position [182, 0]
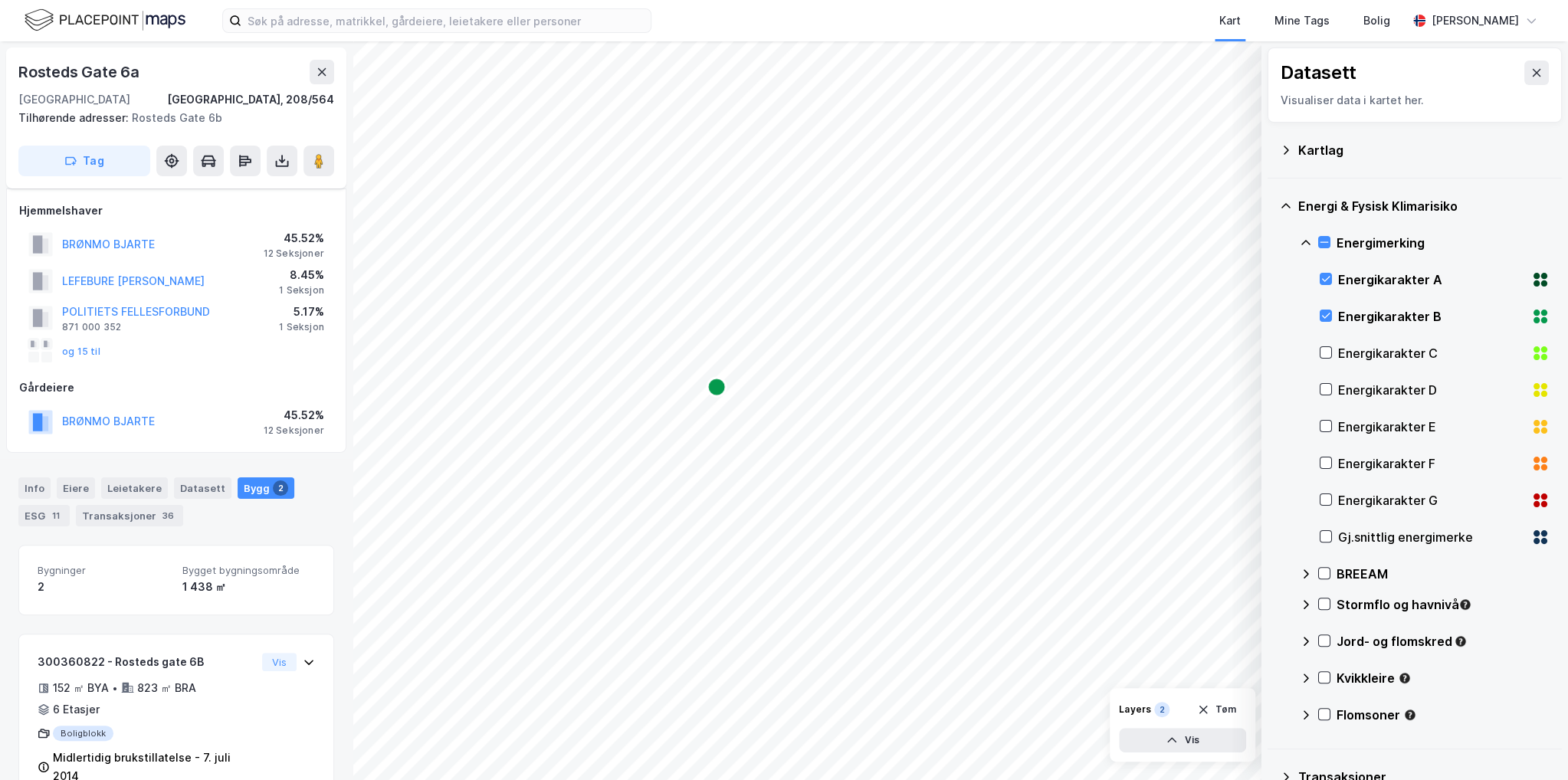
scroll to position [181, 0]
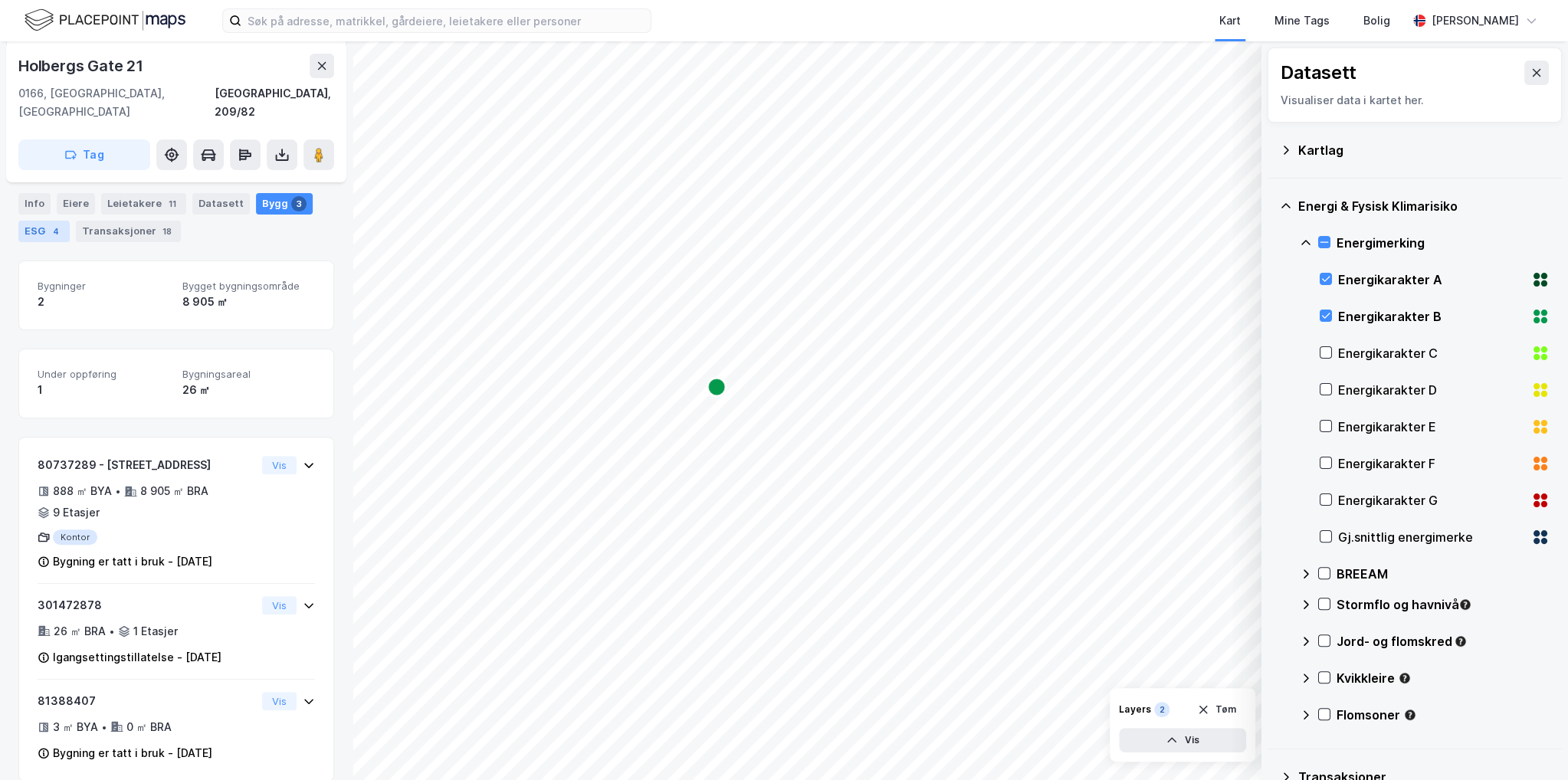
click at [31, 224] on div "ESG 4" at bounding box center [44, 232] width 51 height 22
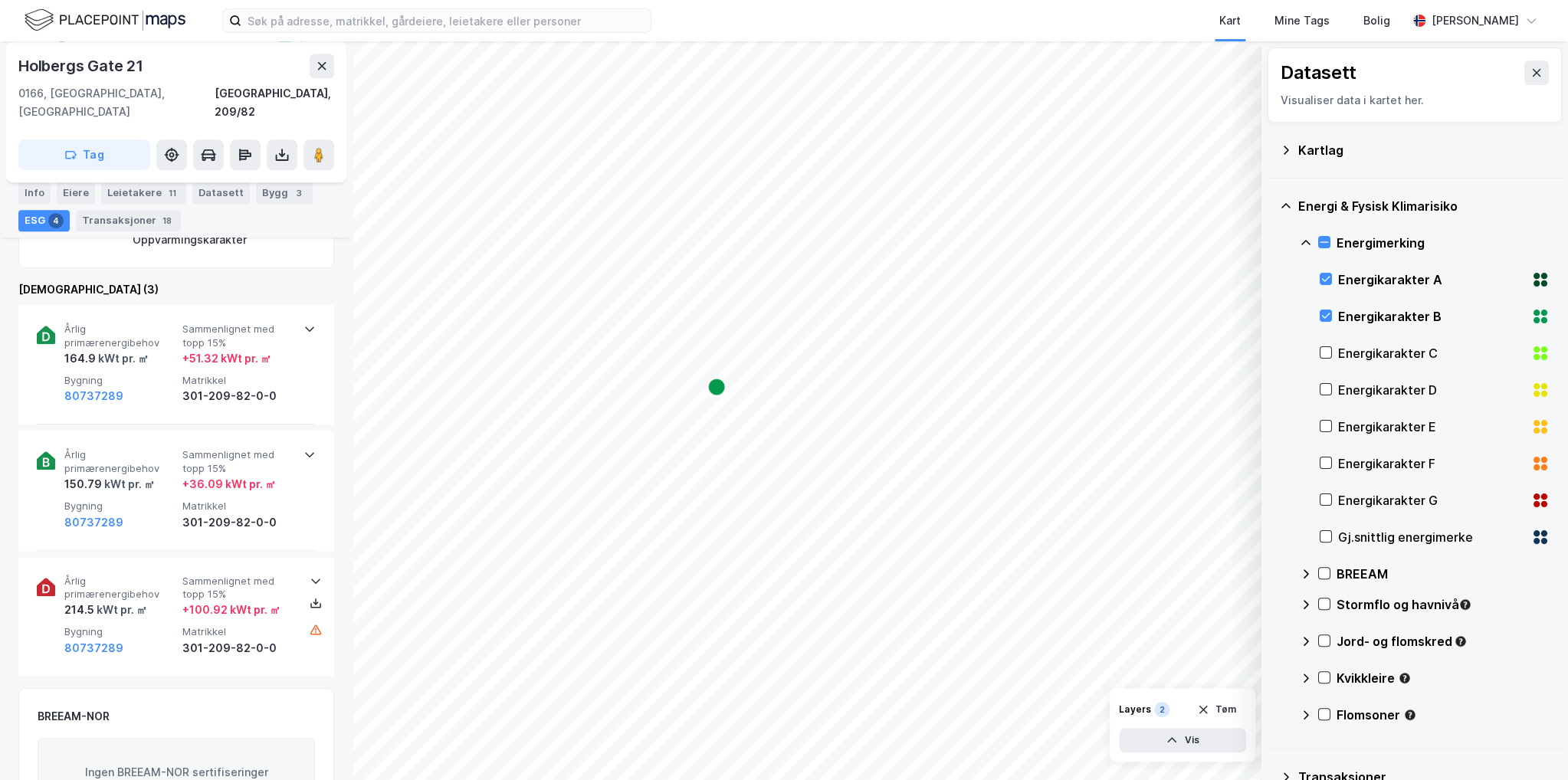
scroll to position [307, 0]
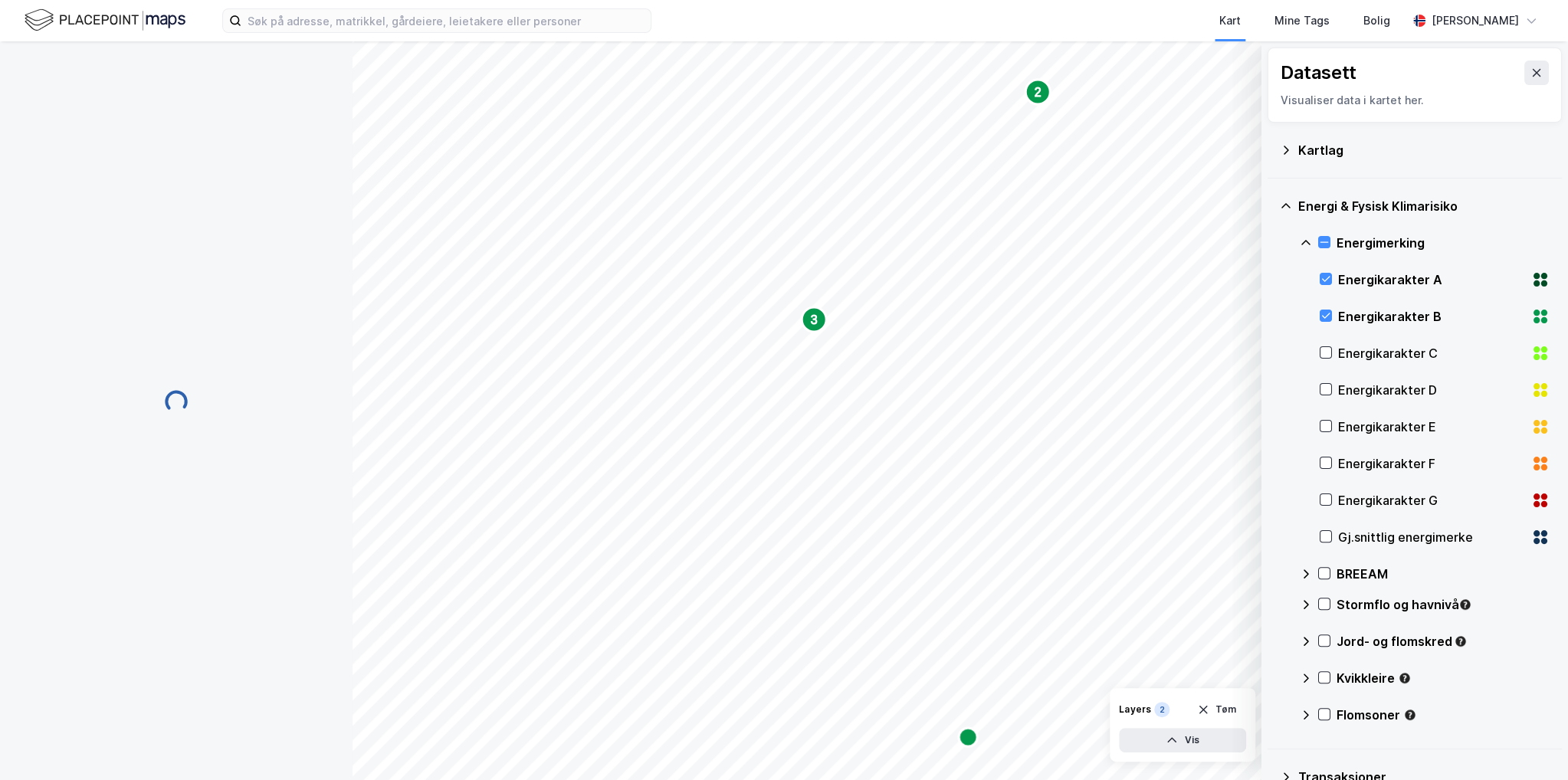
scroll to position [2, 0]
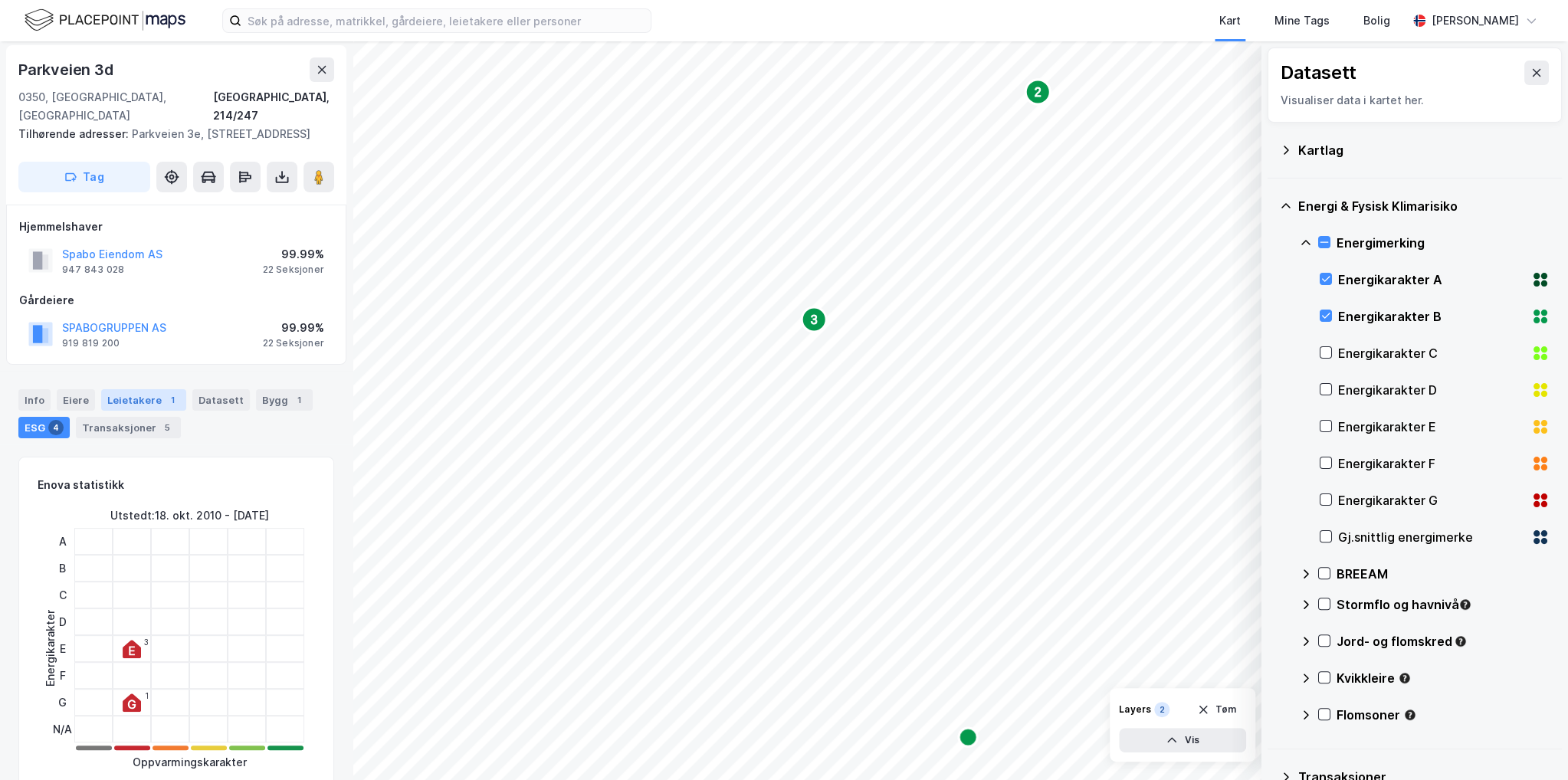
click at [146, 390] on div "Leietakere 1" at bounding box center [143, 400] width 85 height 22
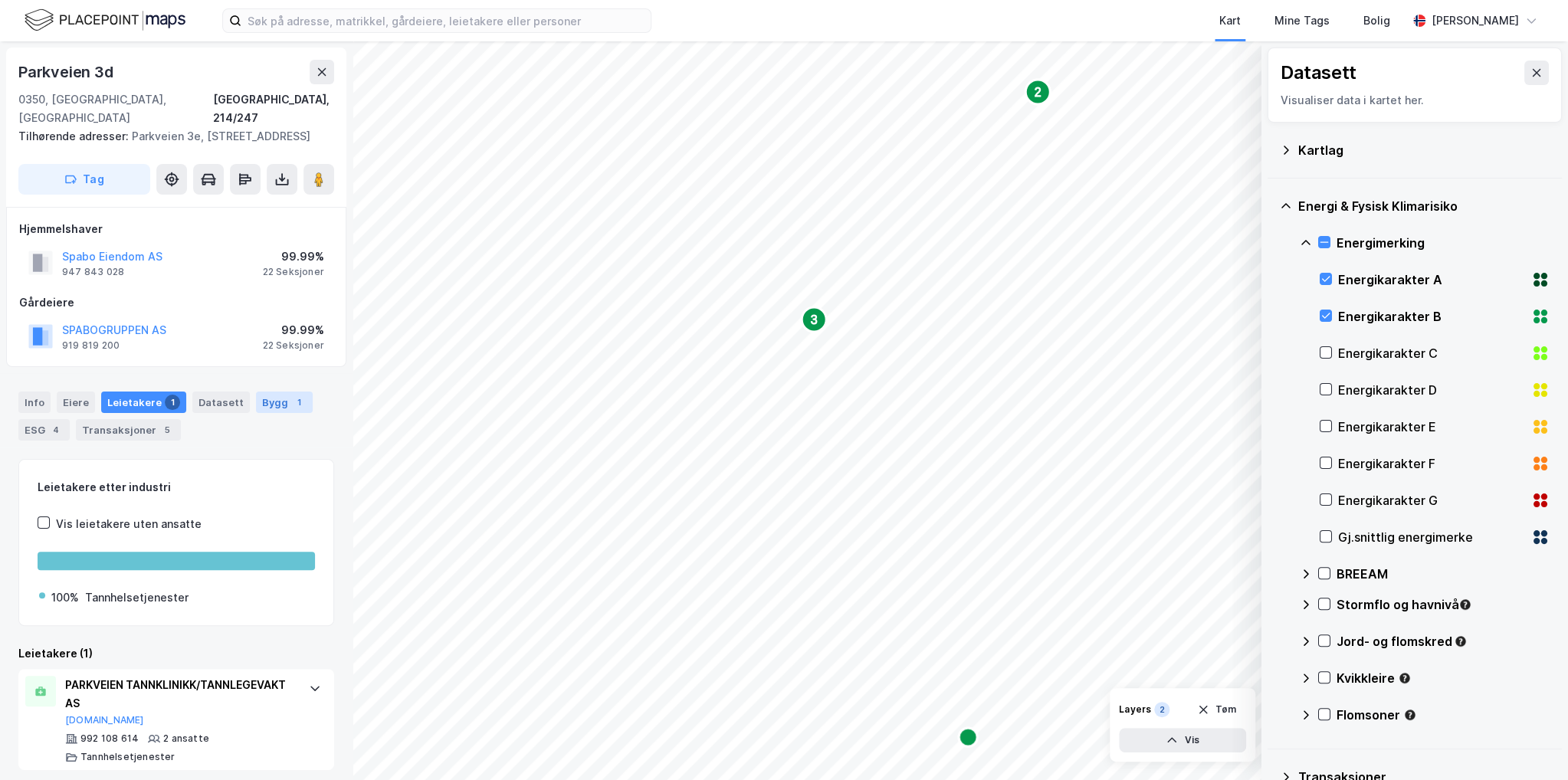
click at [291, 395] on div "1" at bounding box center [299, 402] width 16 height 16
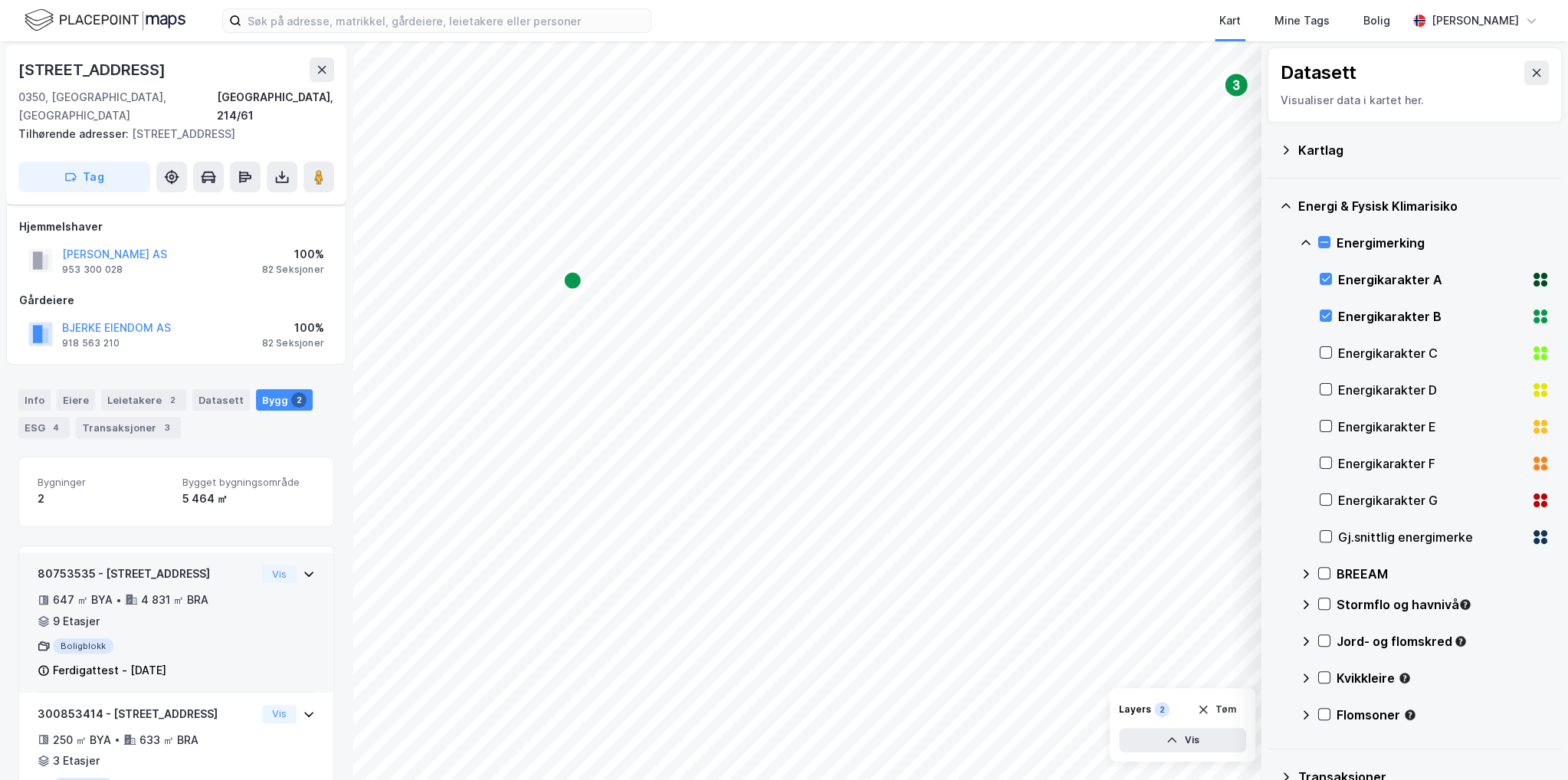
scroll to position [60, 0]
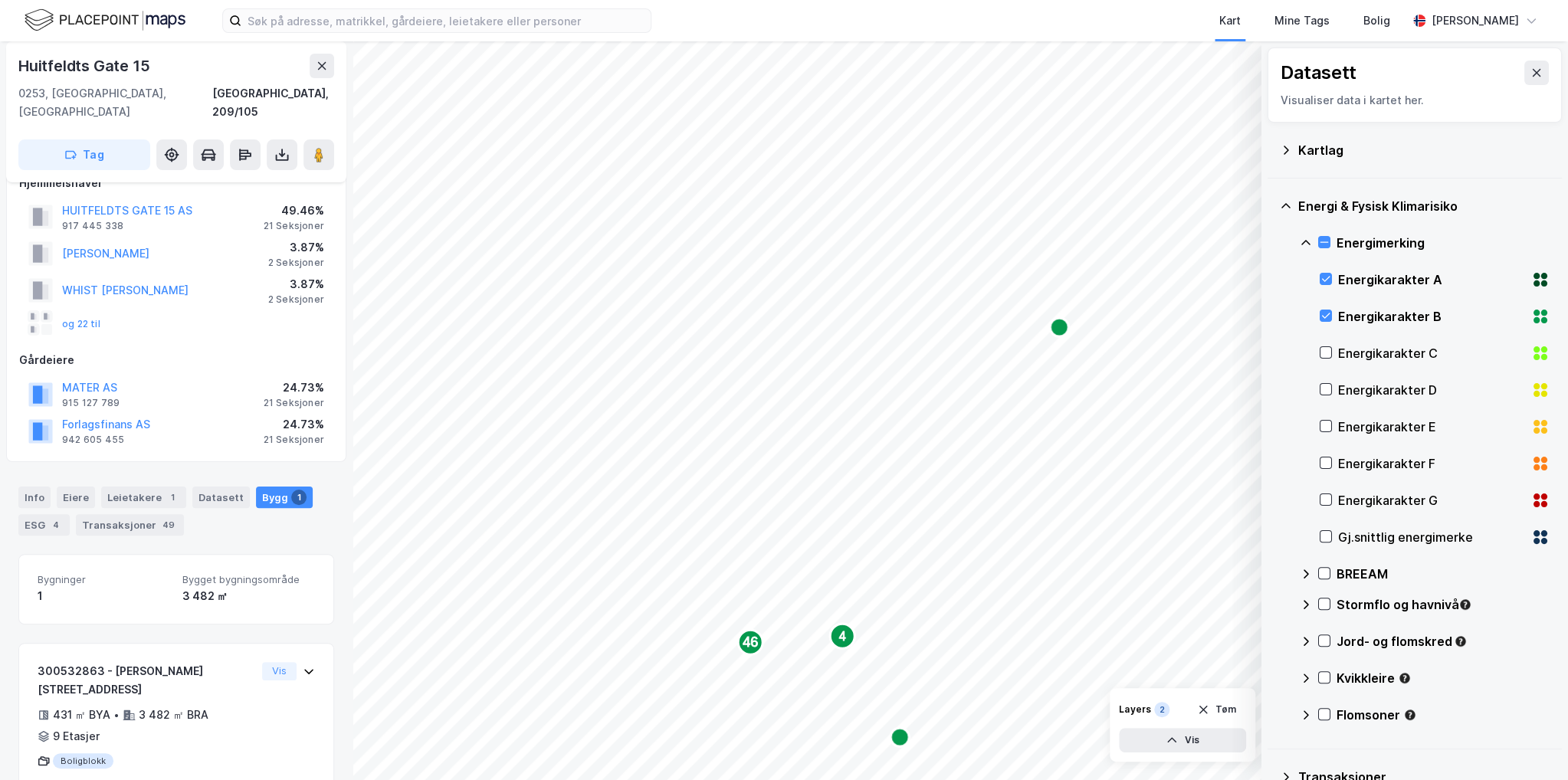
scroll to position [42, 0]
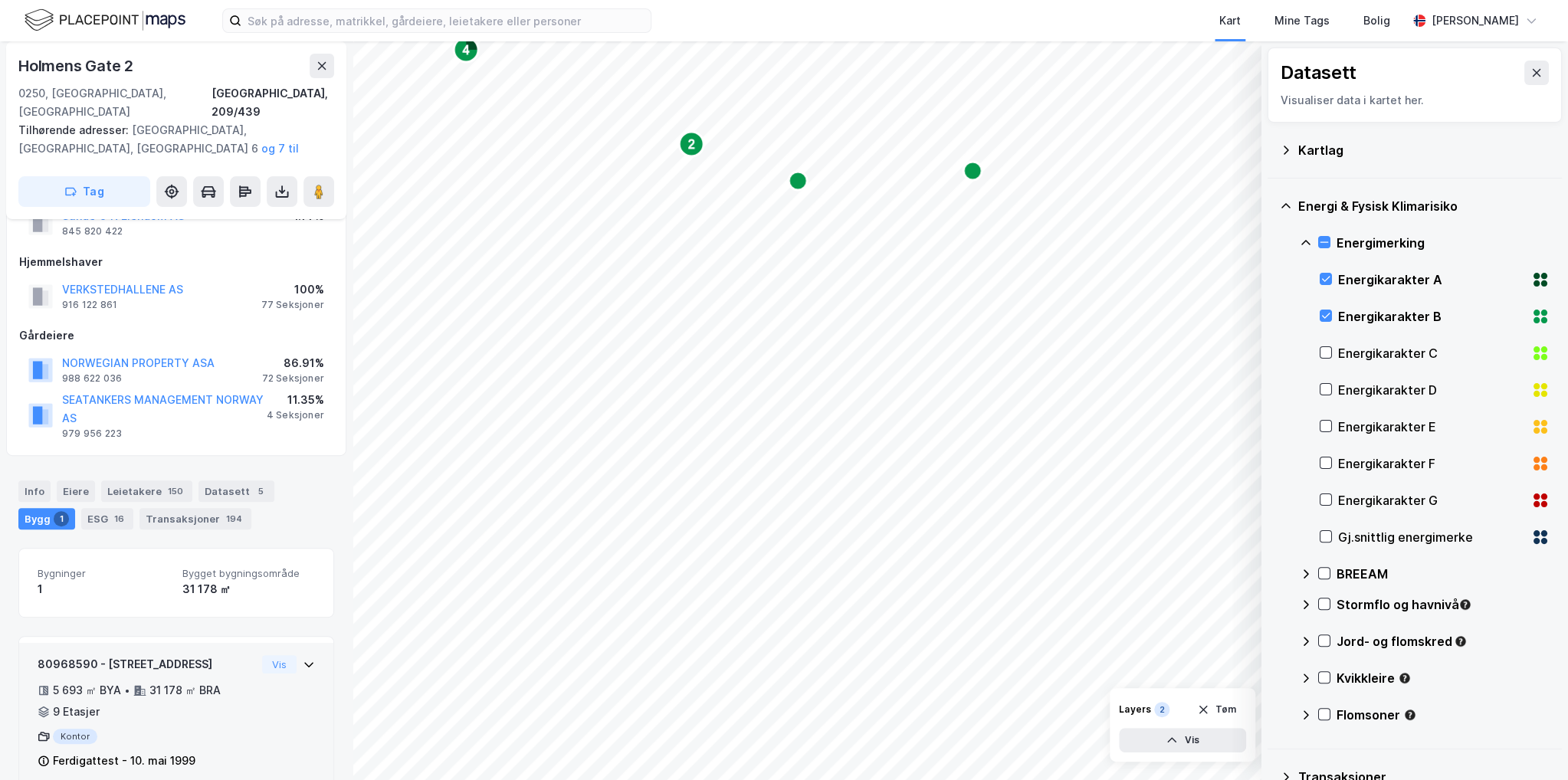
scroll to position [141, 0]
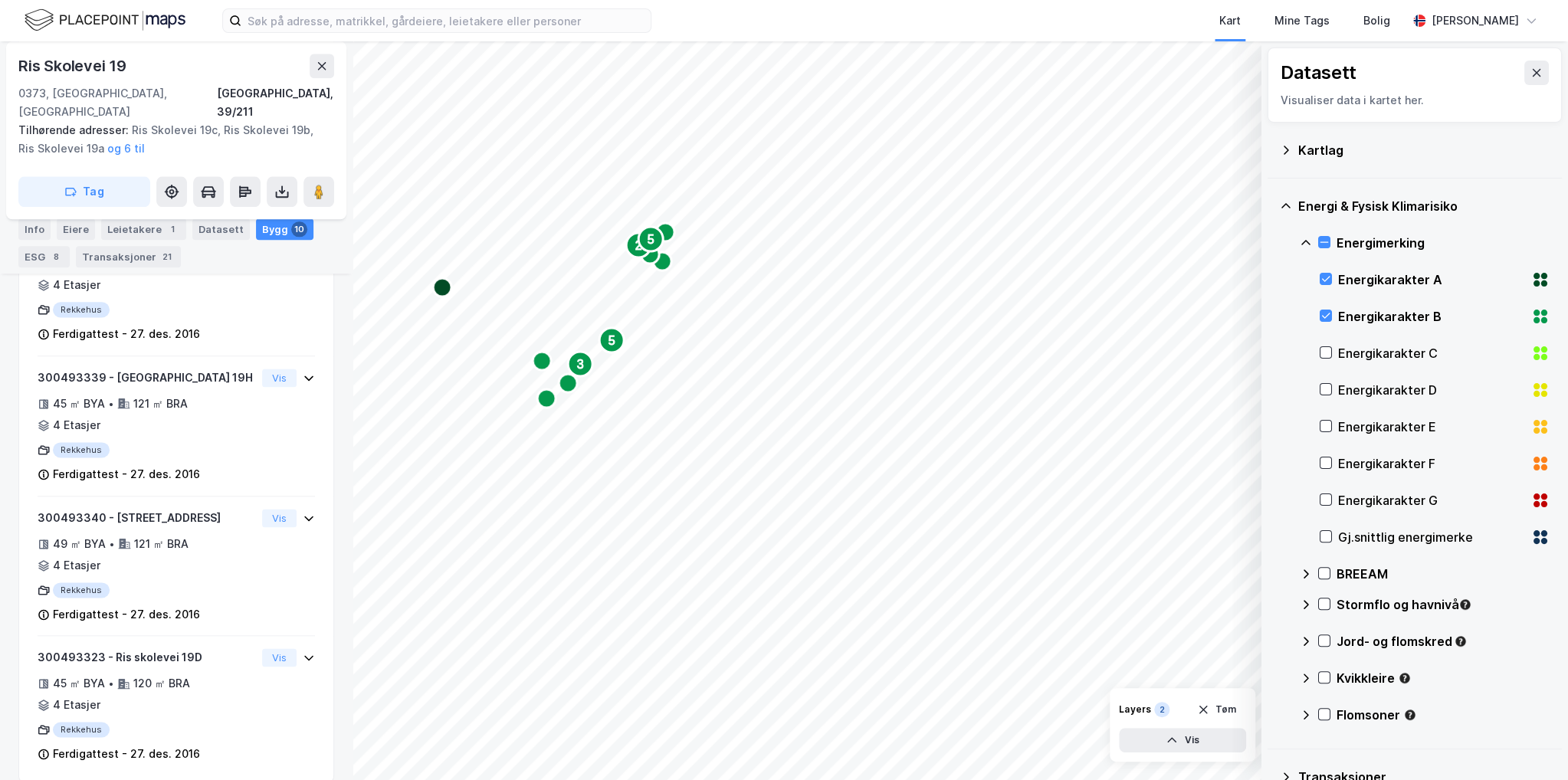
scroll to position [1060, 0]
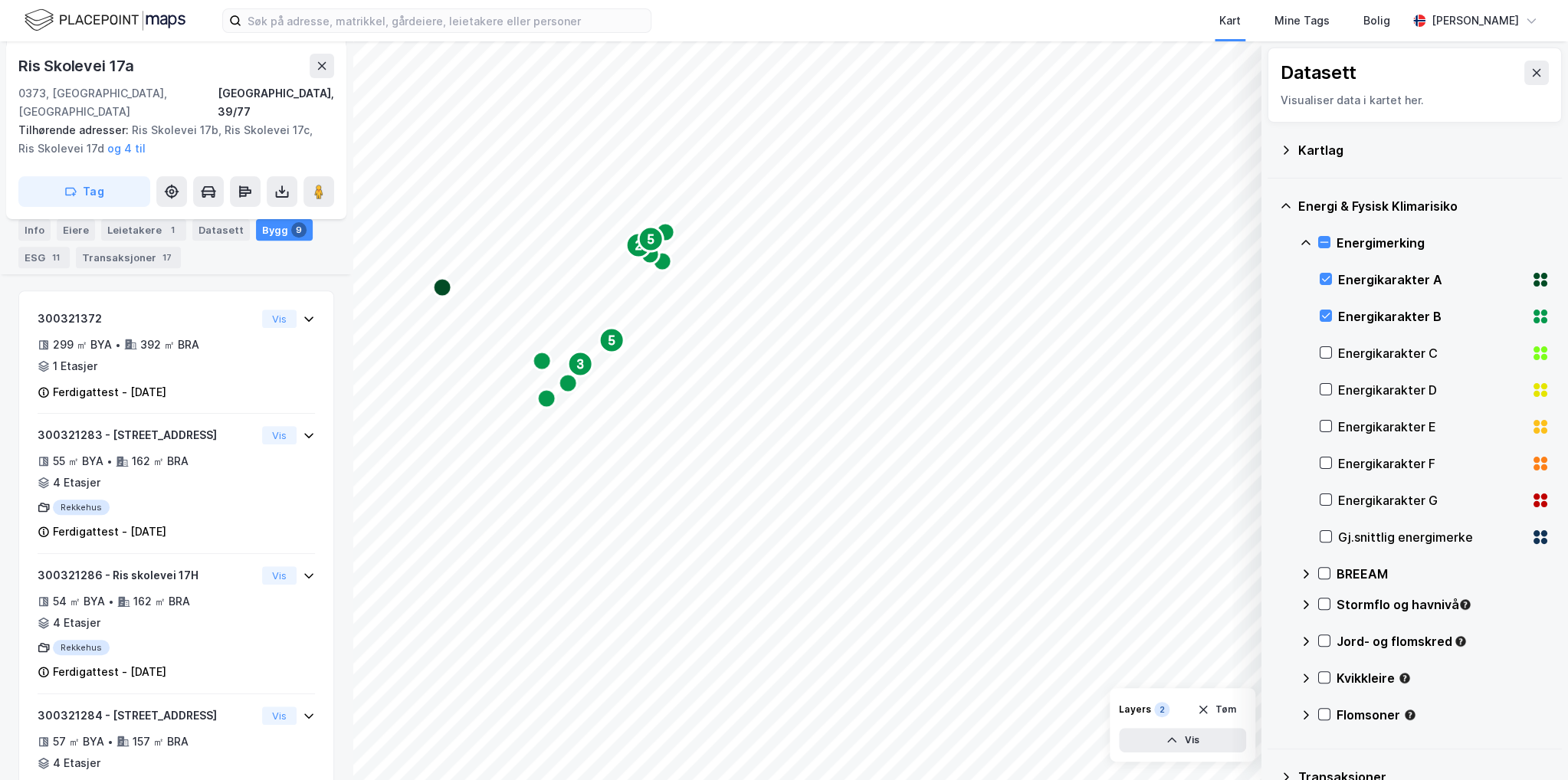
scroll to position [232, 0]
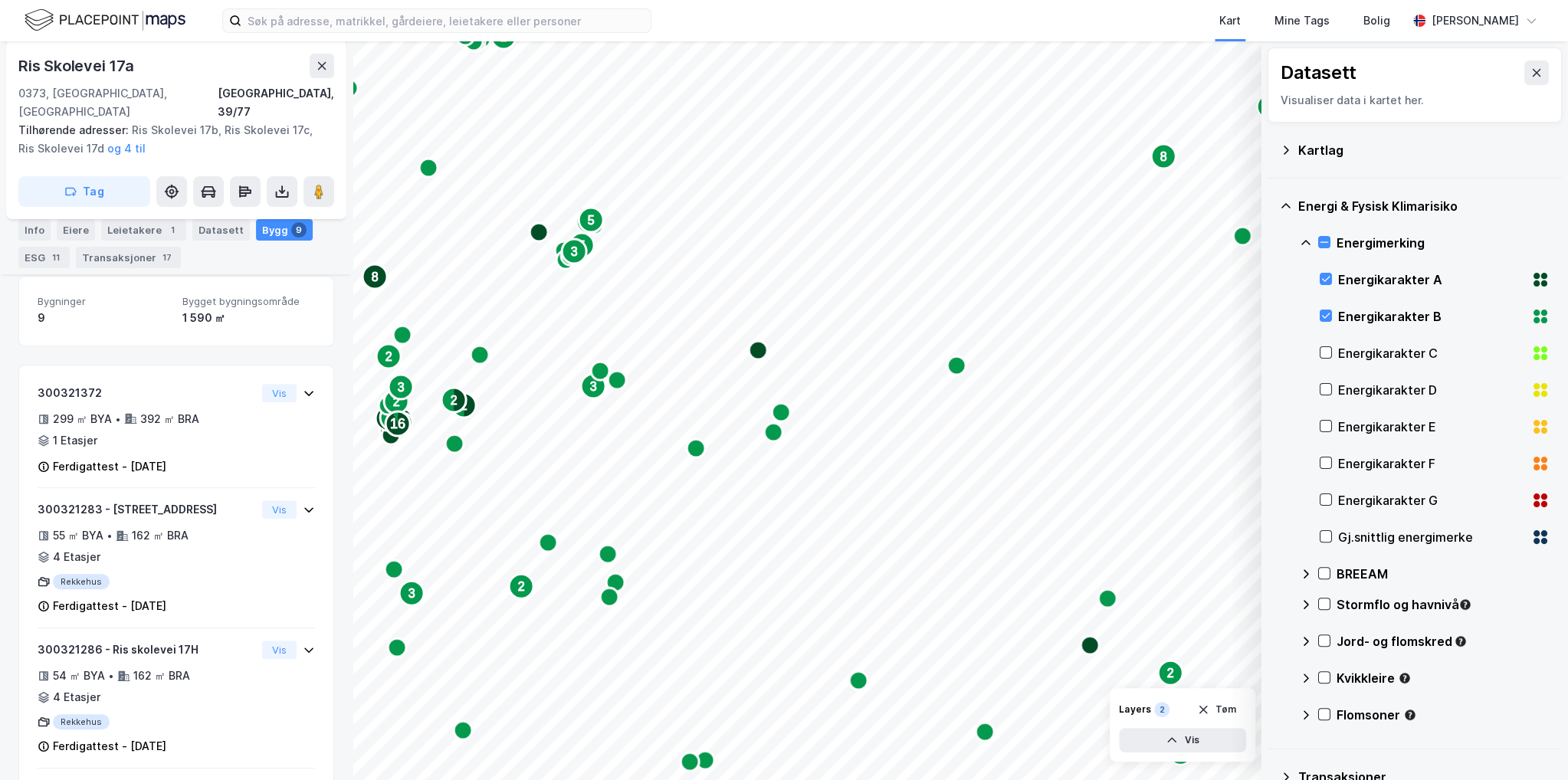
click at [1370, 145] on div "2 2 5 5 3 2 2 2 2 2 8 2 2 3 2 2 2" at bounding box center [784, 410] width 1568 height 739
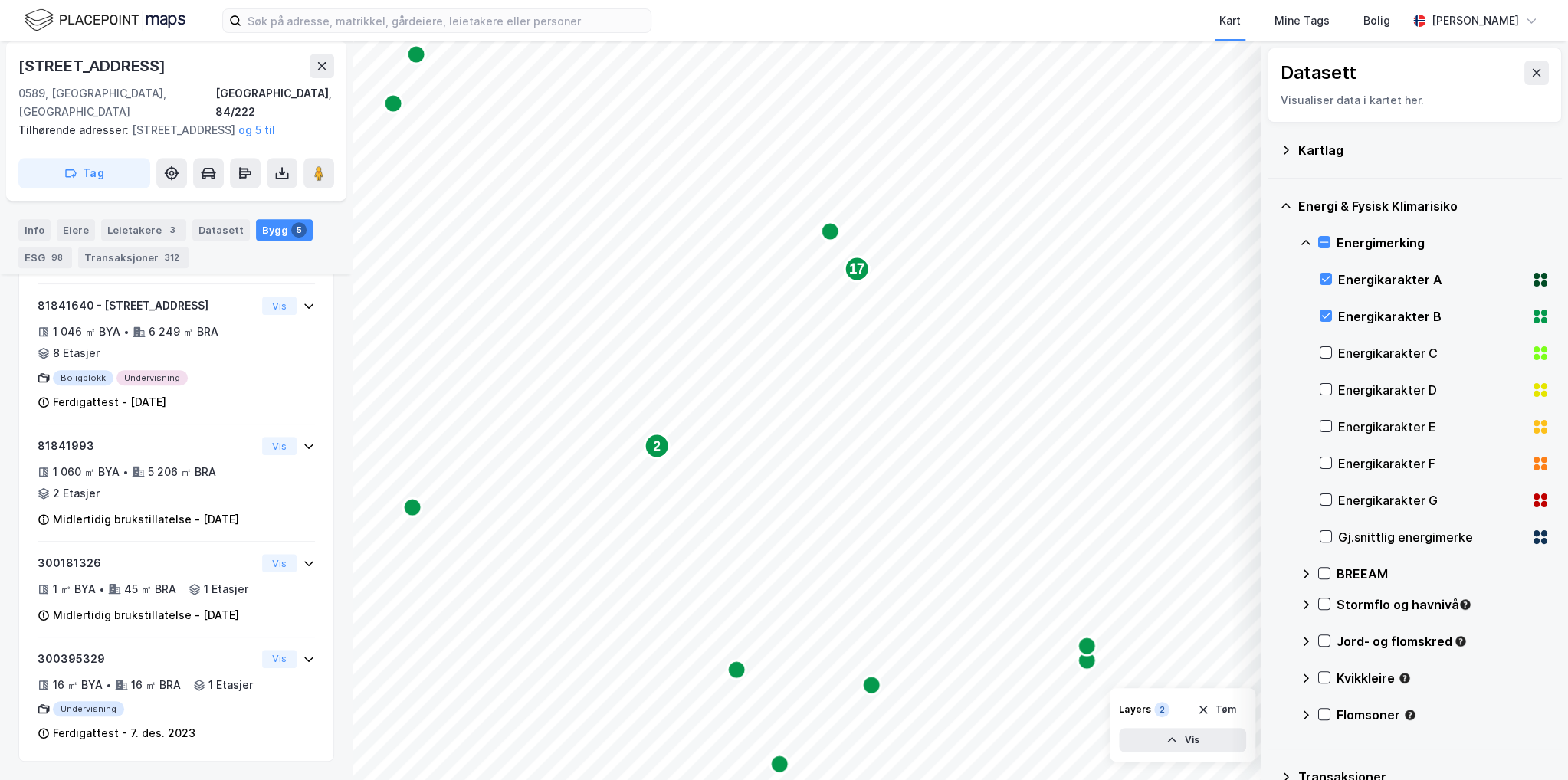
scroll to position [660, 0]
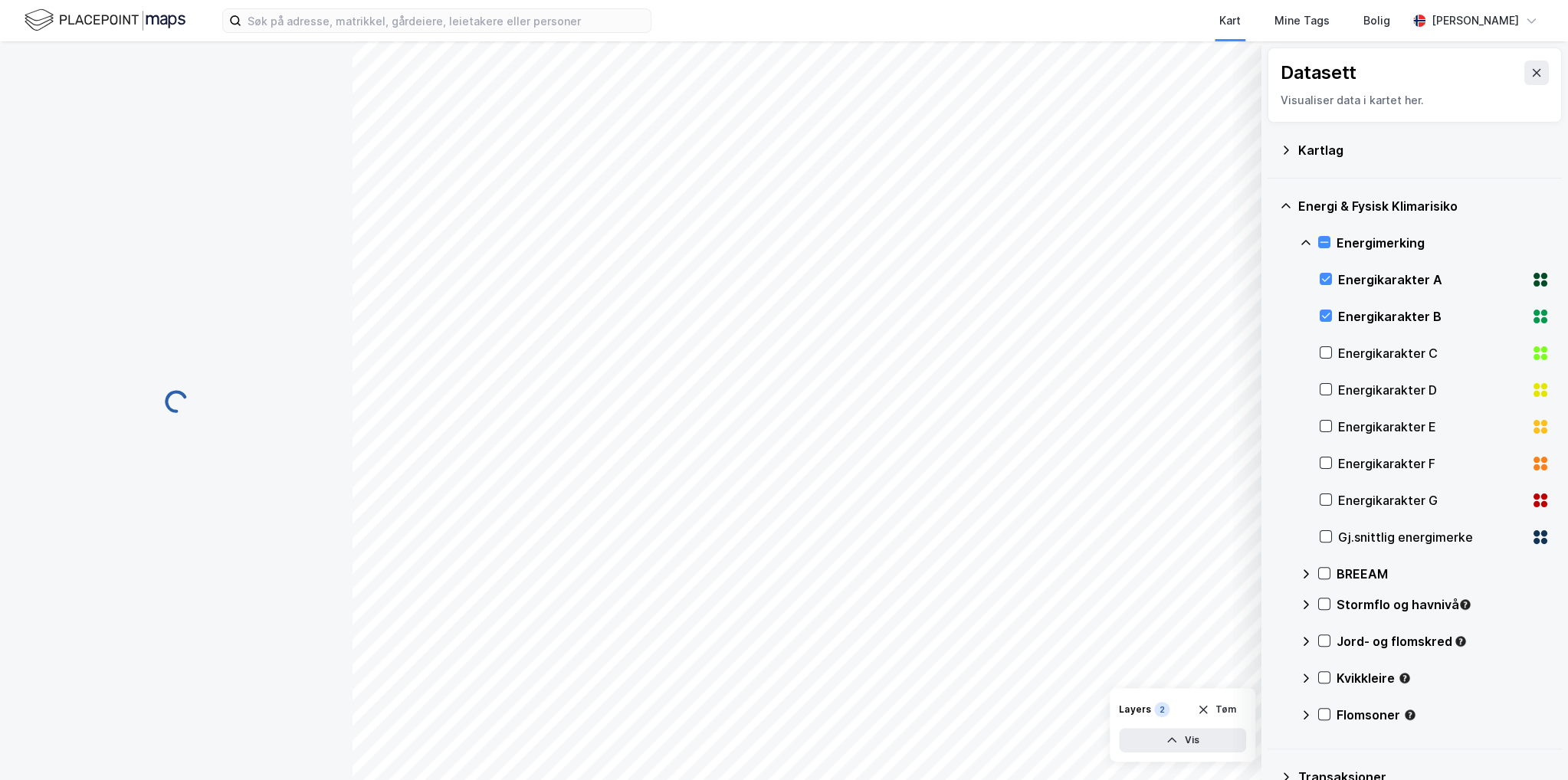
scroll to position [78, 0]
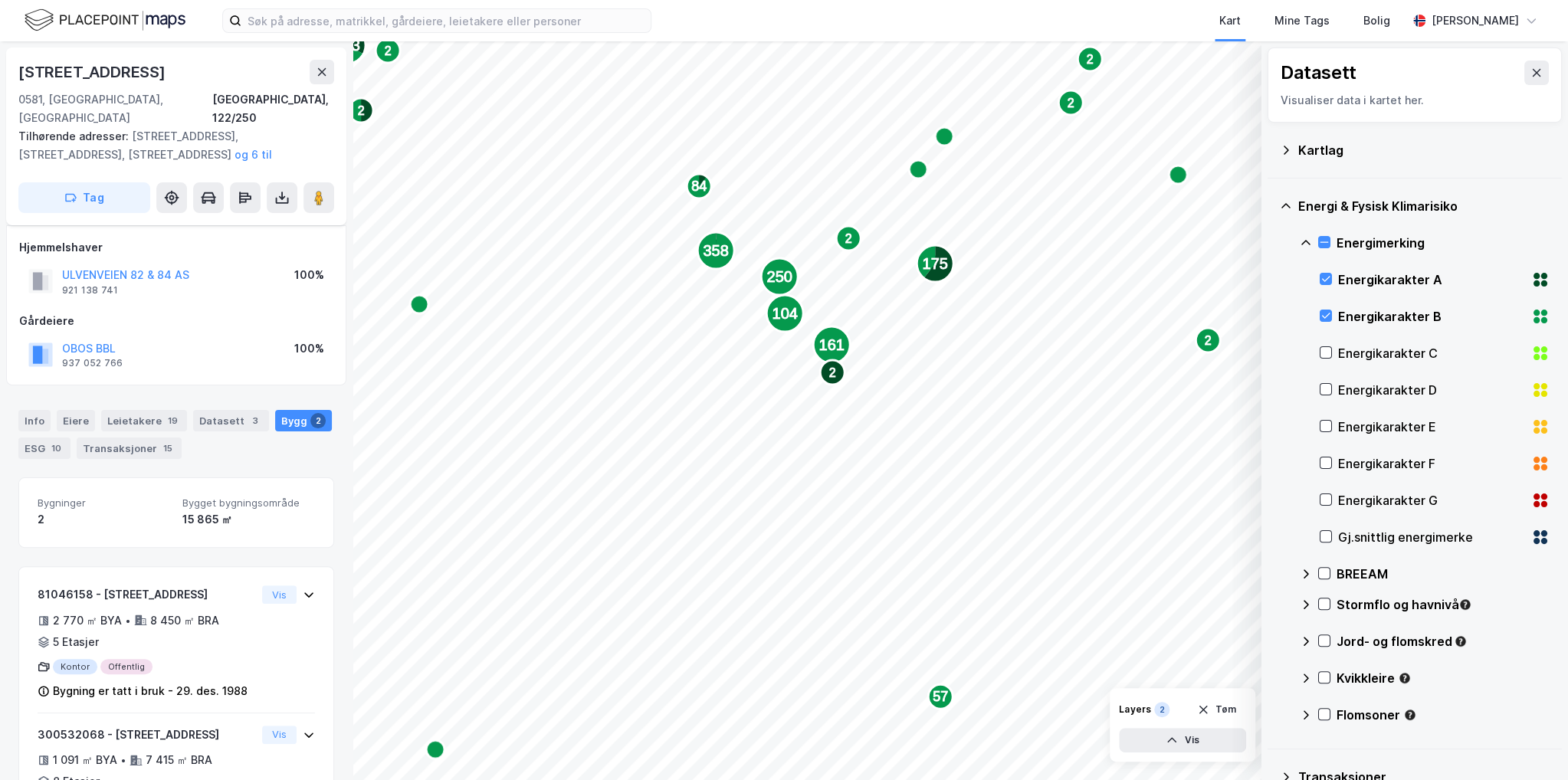
scroll to position [78, 0]
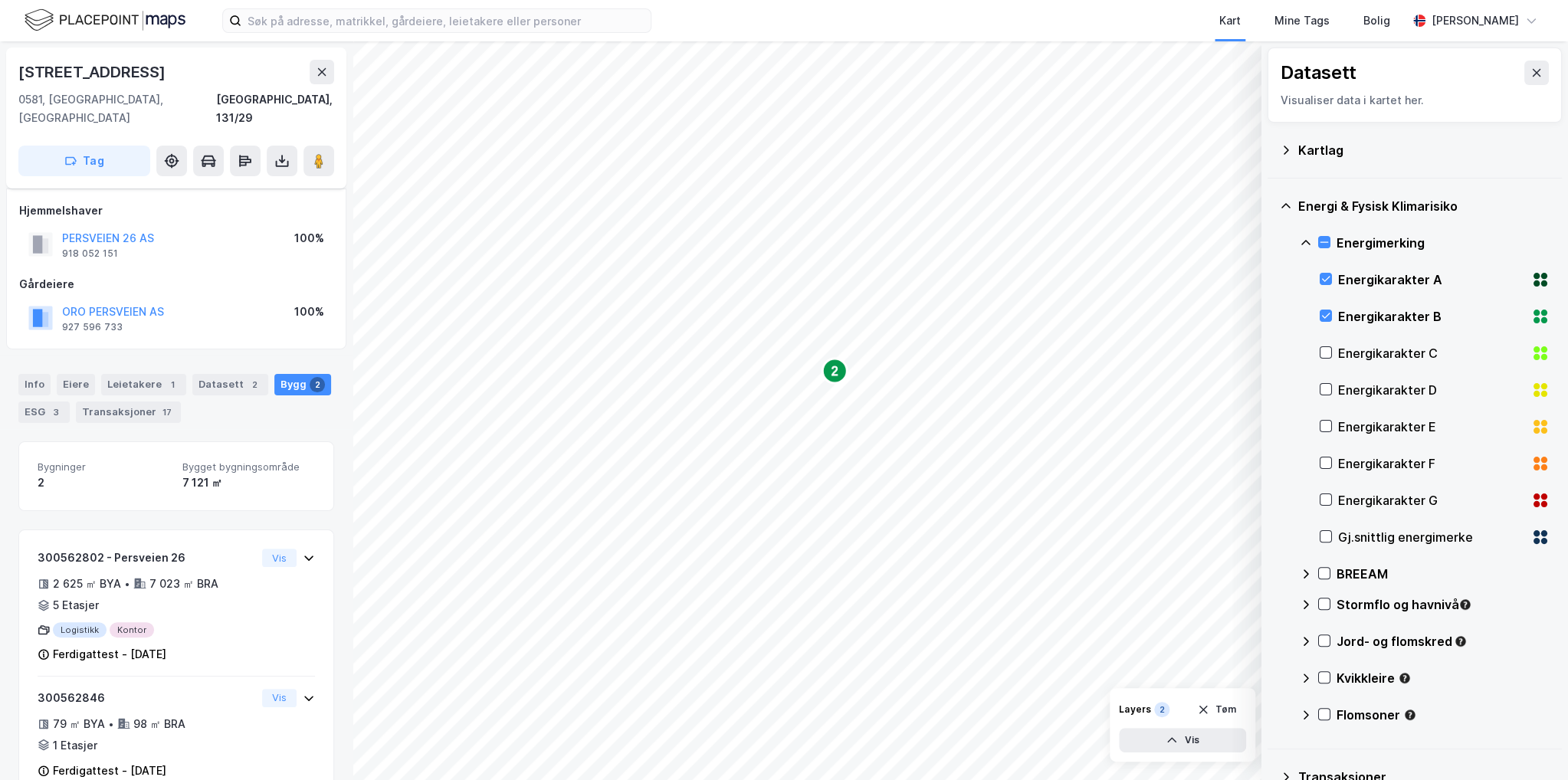
scroll to position [18, 0]
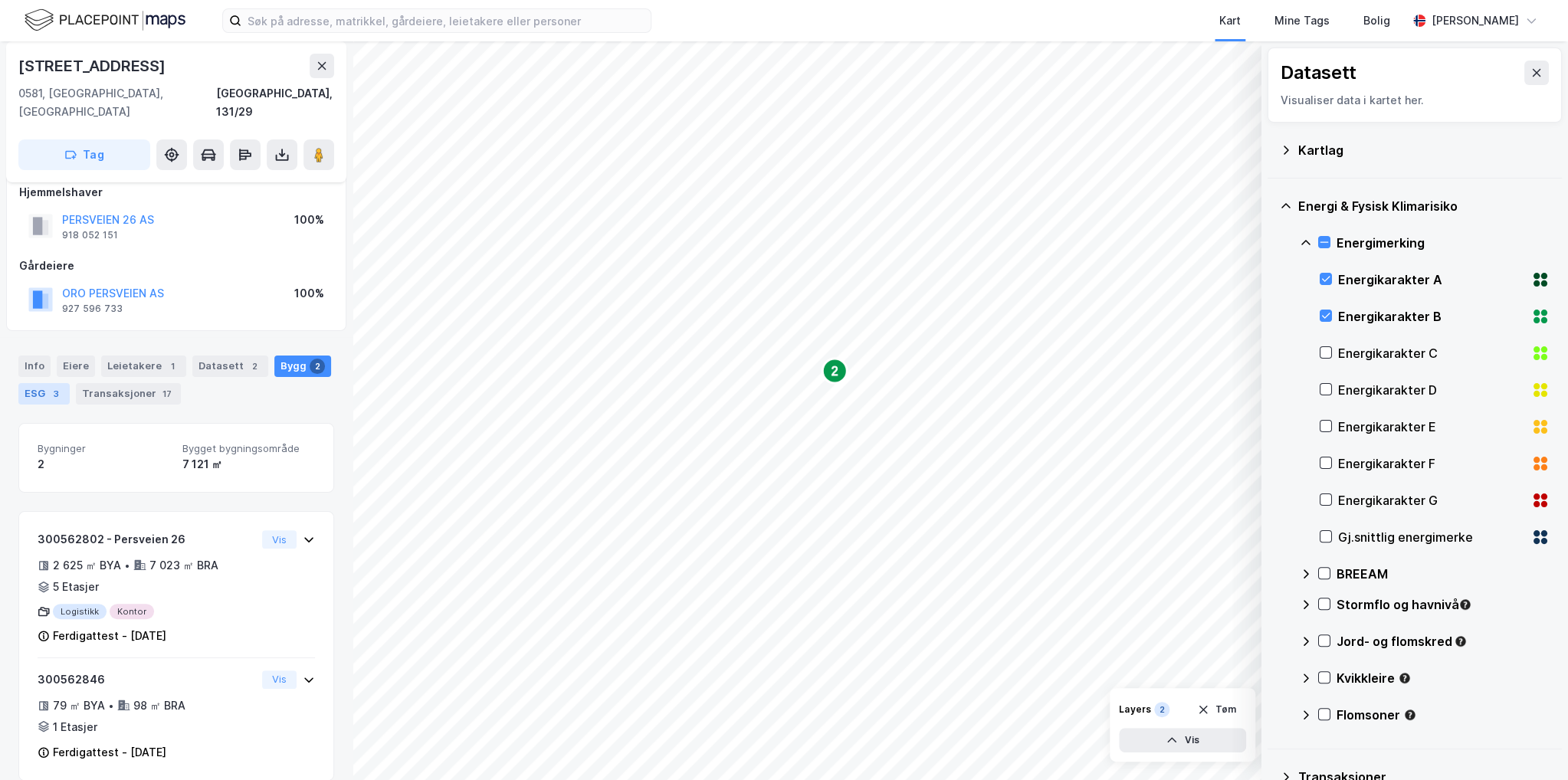
click at [50, 386] on div "3" at bounding box center [55, 394] width 16 height 16
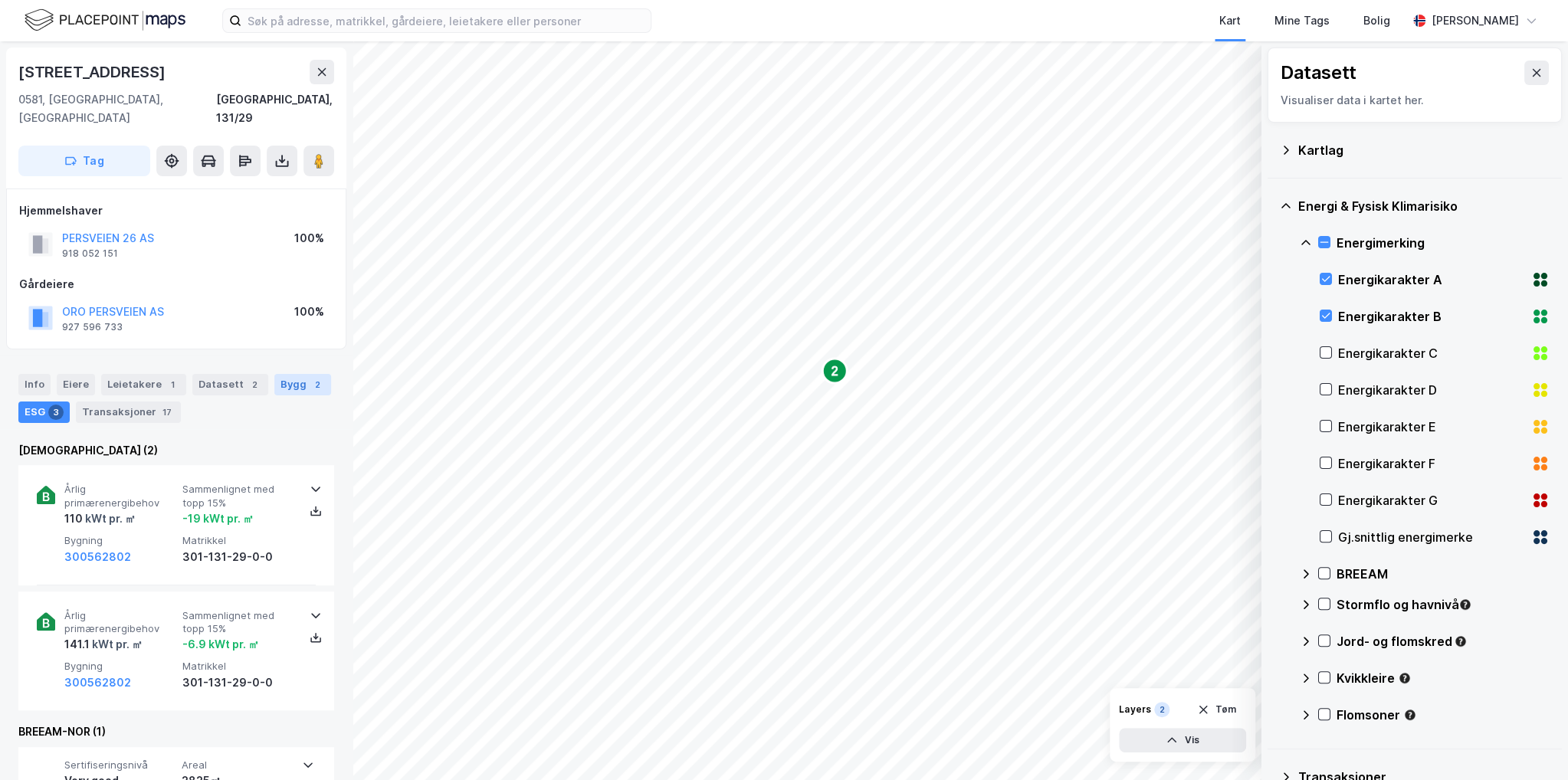
click at [277, 374] on div "Bygg 2" at bounding box center [303, 385] width 57 height 22
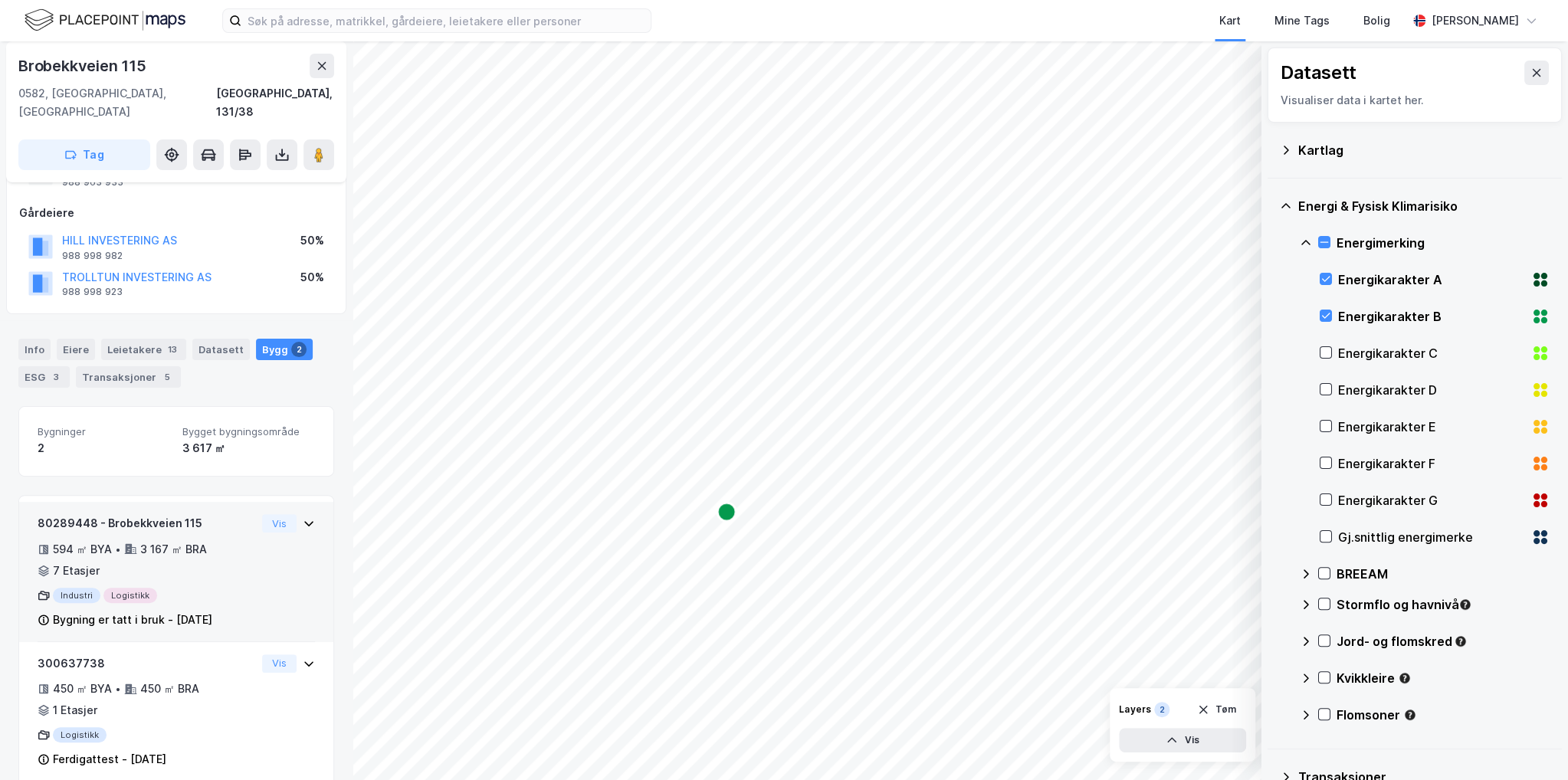
scroll to position [78, 0]
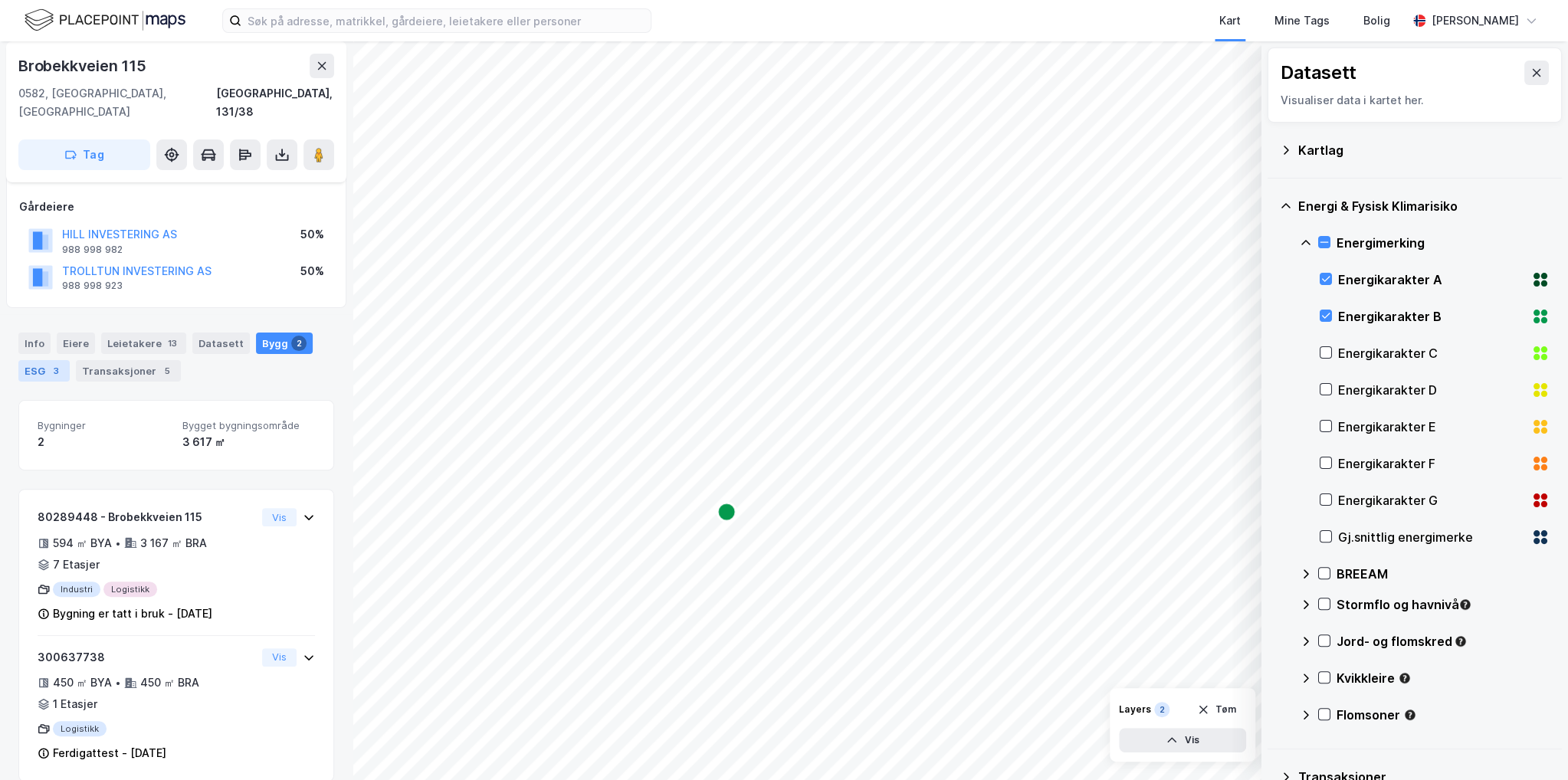
click at [51, 363] on div "3" at bounding box center [55, 371] width 16 height 16
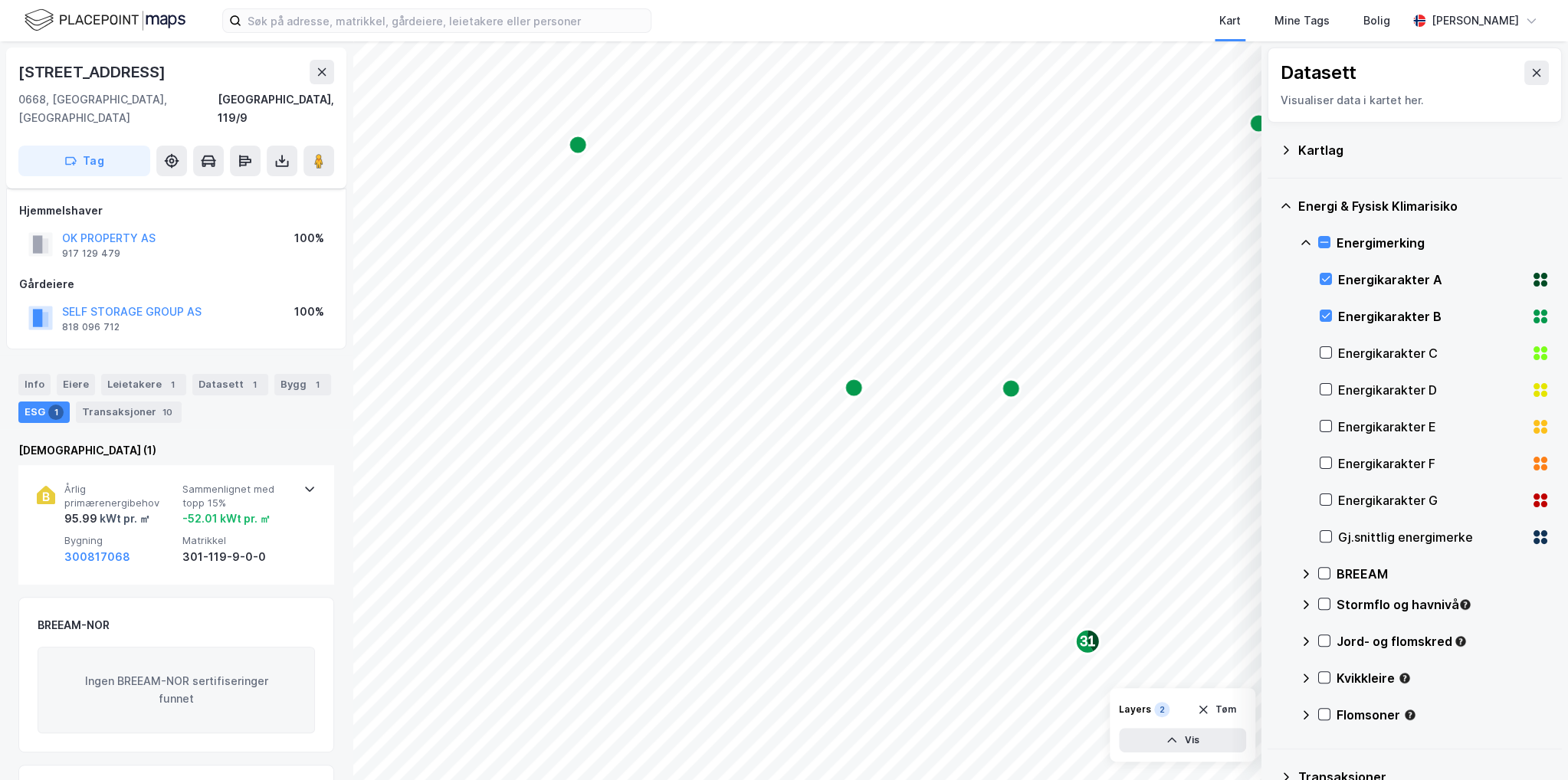
scroll to position [78, 0]
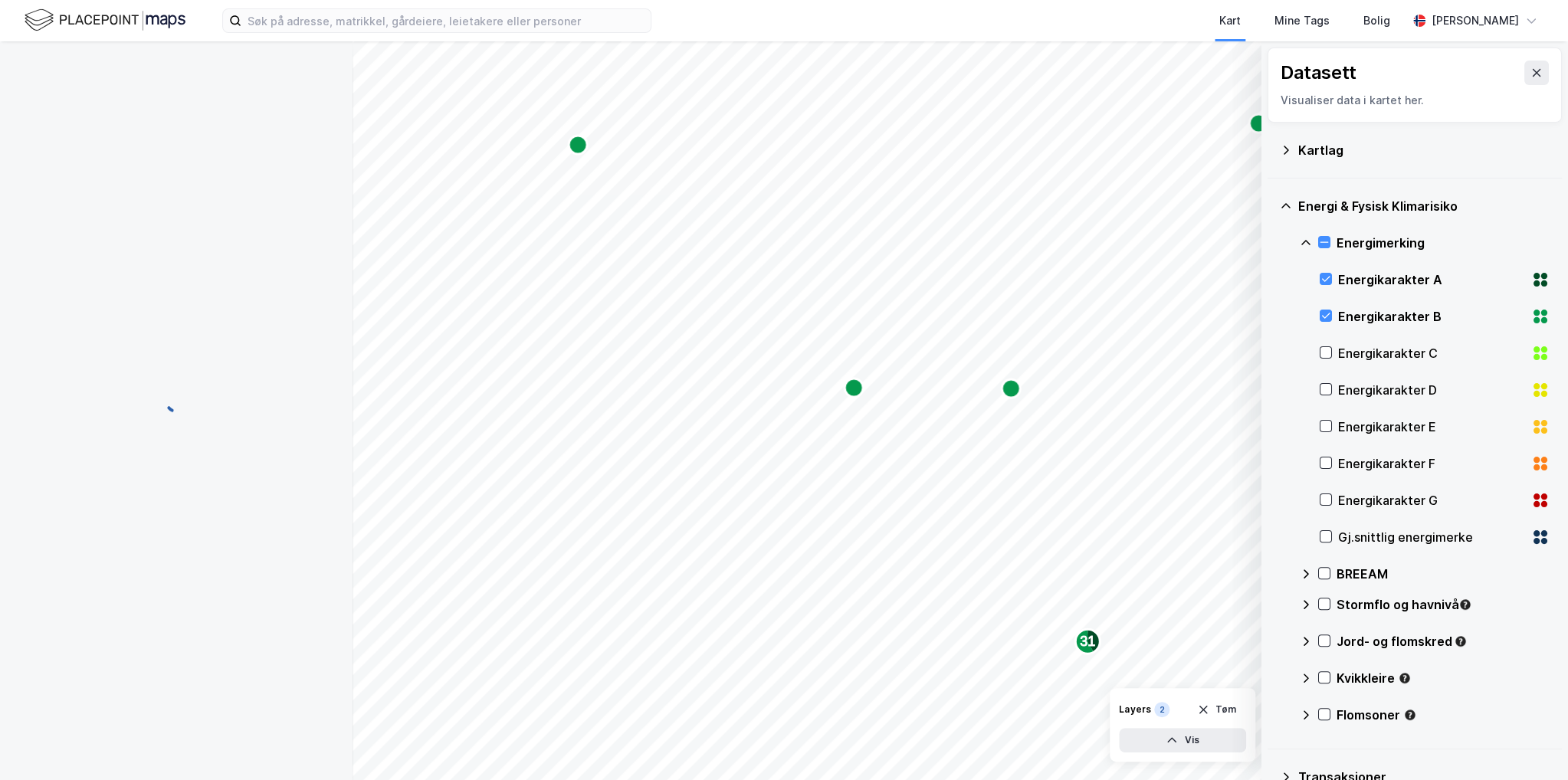
scroll to position [78, 0]
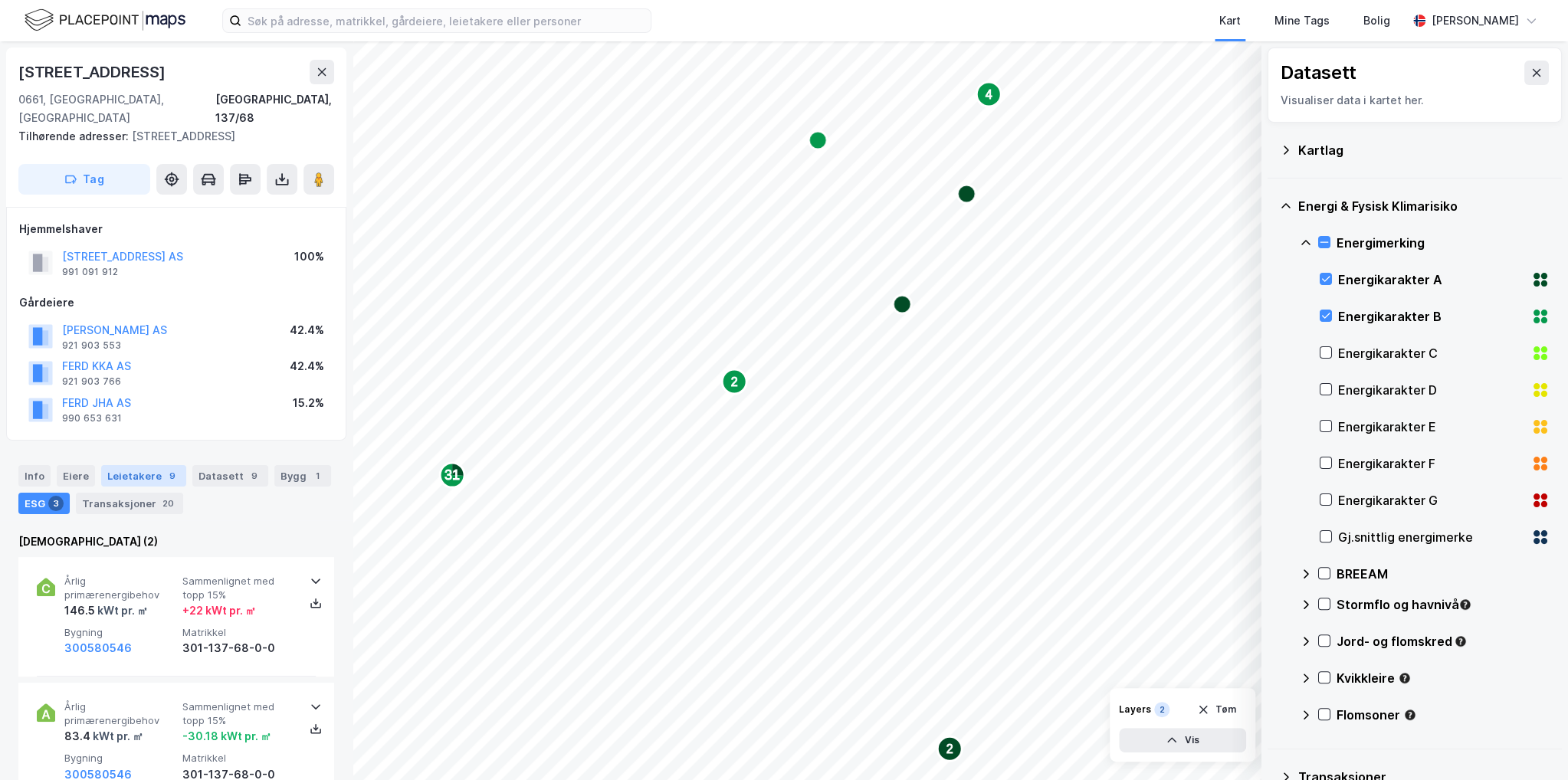
click at [140, 465] on div "Leietakere 9" at bounding box center [143, 476] width 85 height 22
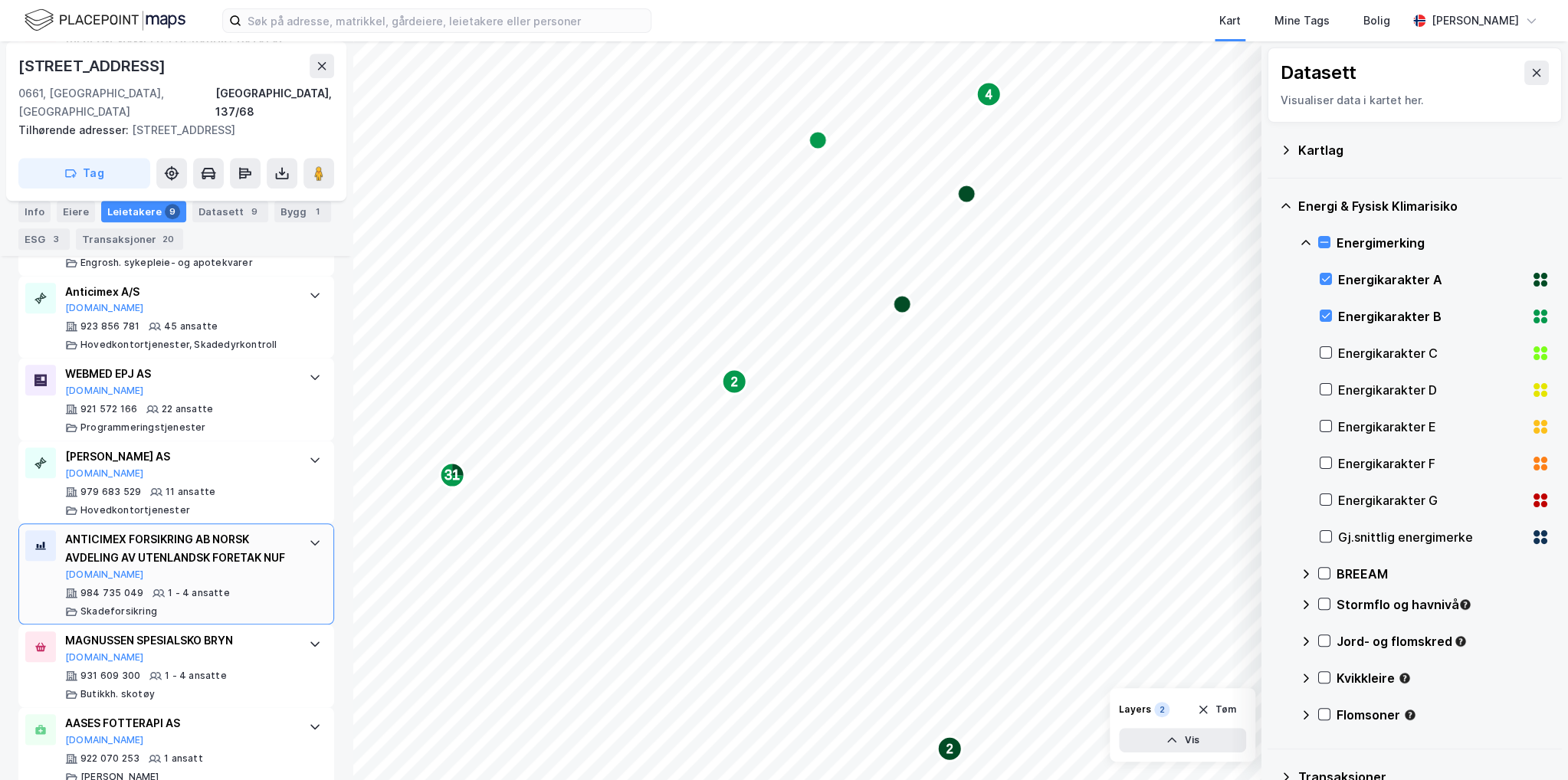
scroll to position [809, 0]
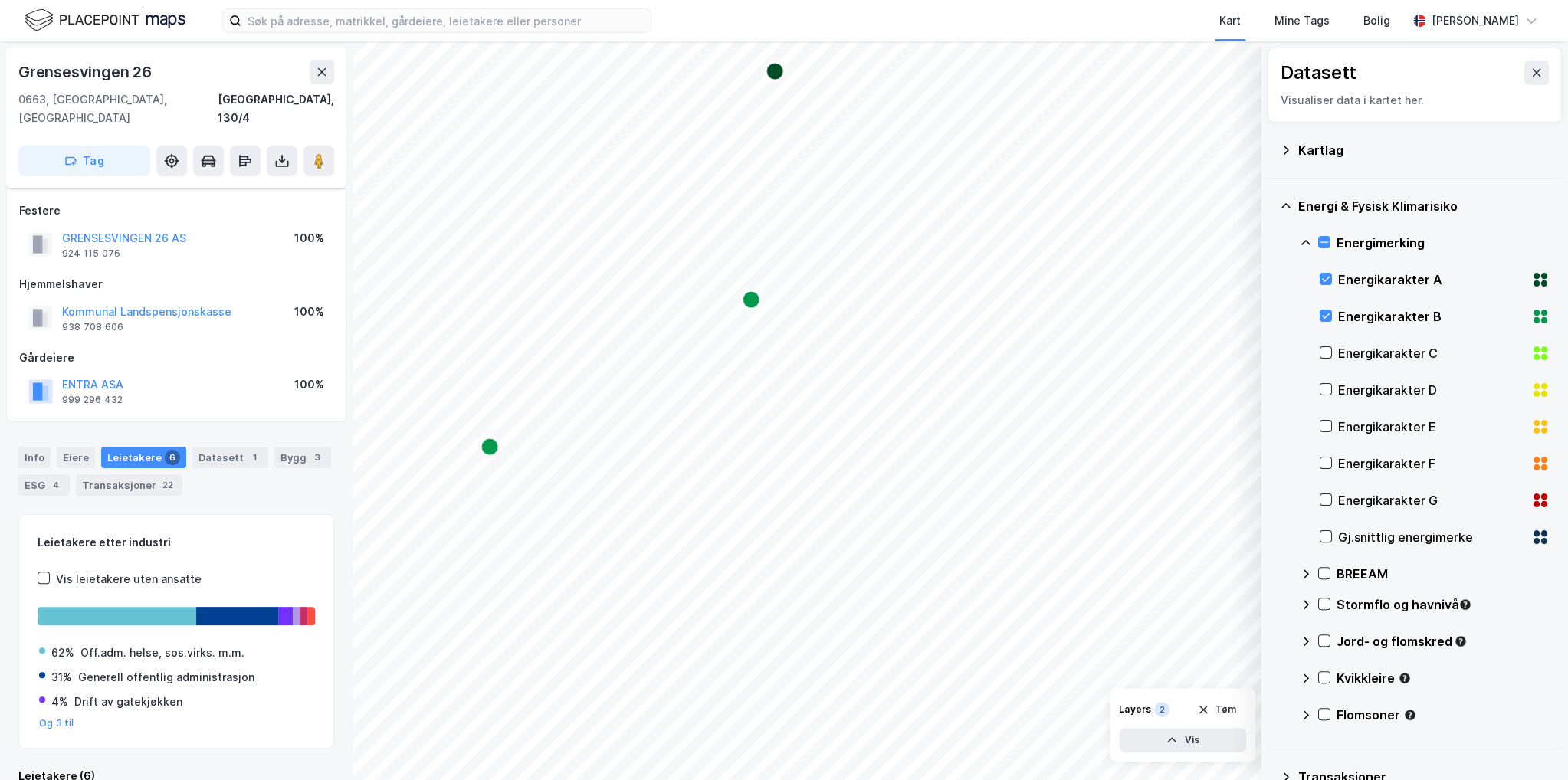
scroll to position [11, 0]
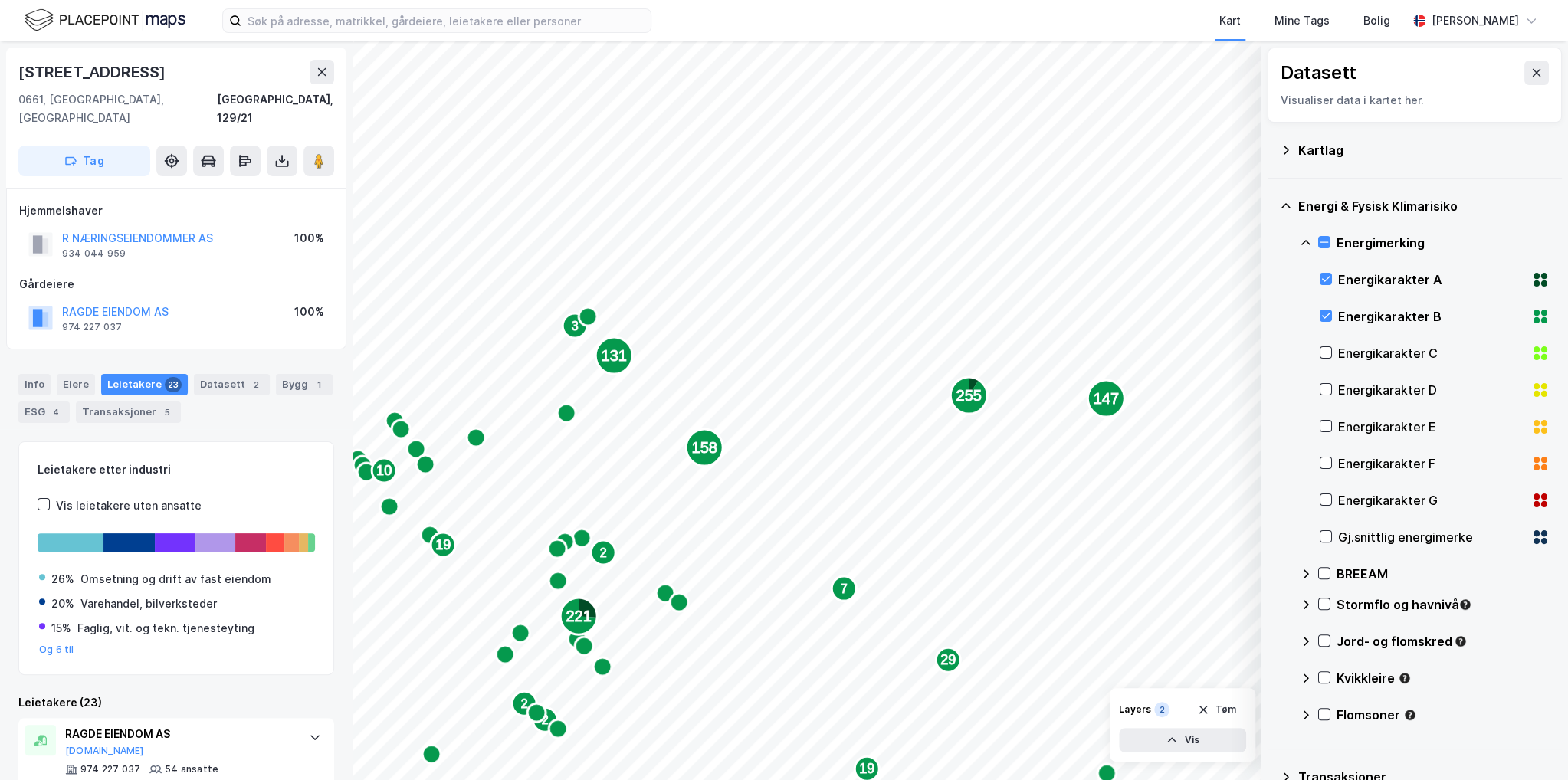
click at [720, 450] on icon "Map marker" at bounding box center [704, 447] width 36 height 36
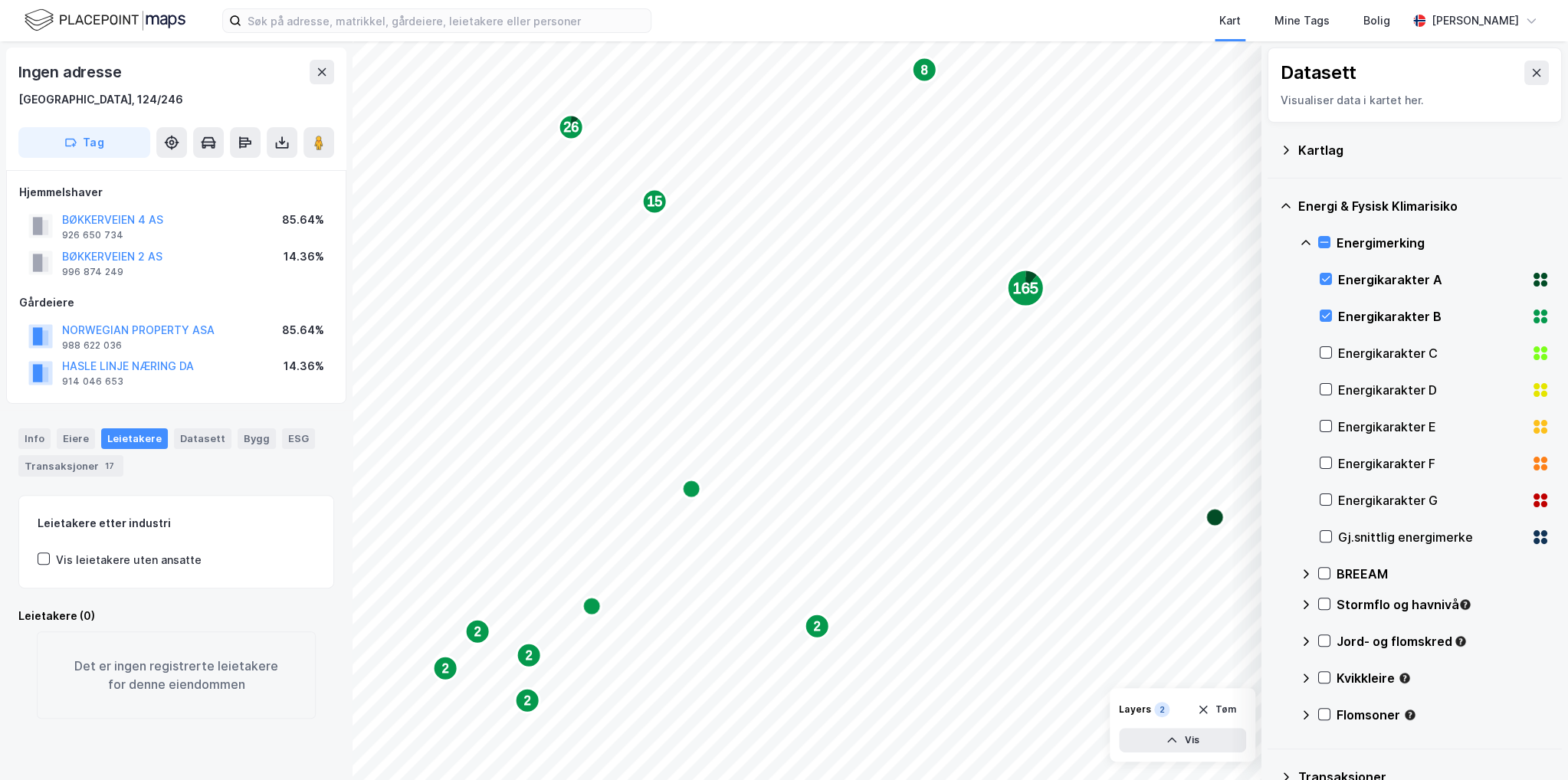
click at [696, 489] on icon "Map marker" at bounding box center [691, 489] width 18 height 18
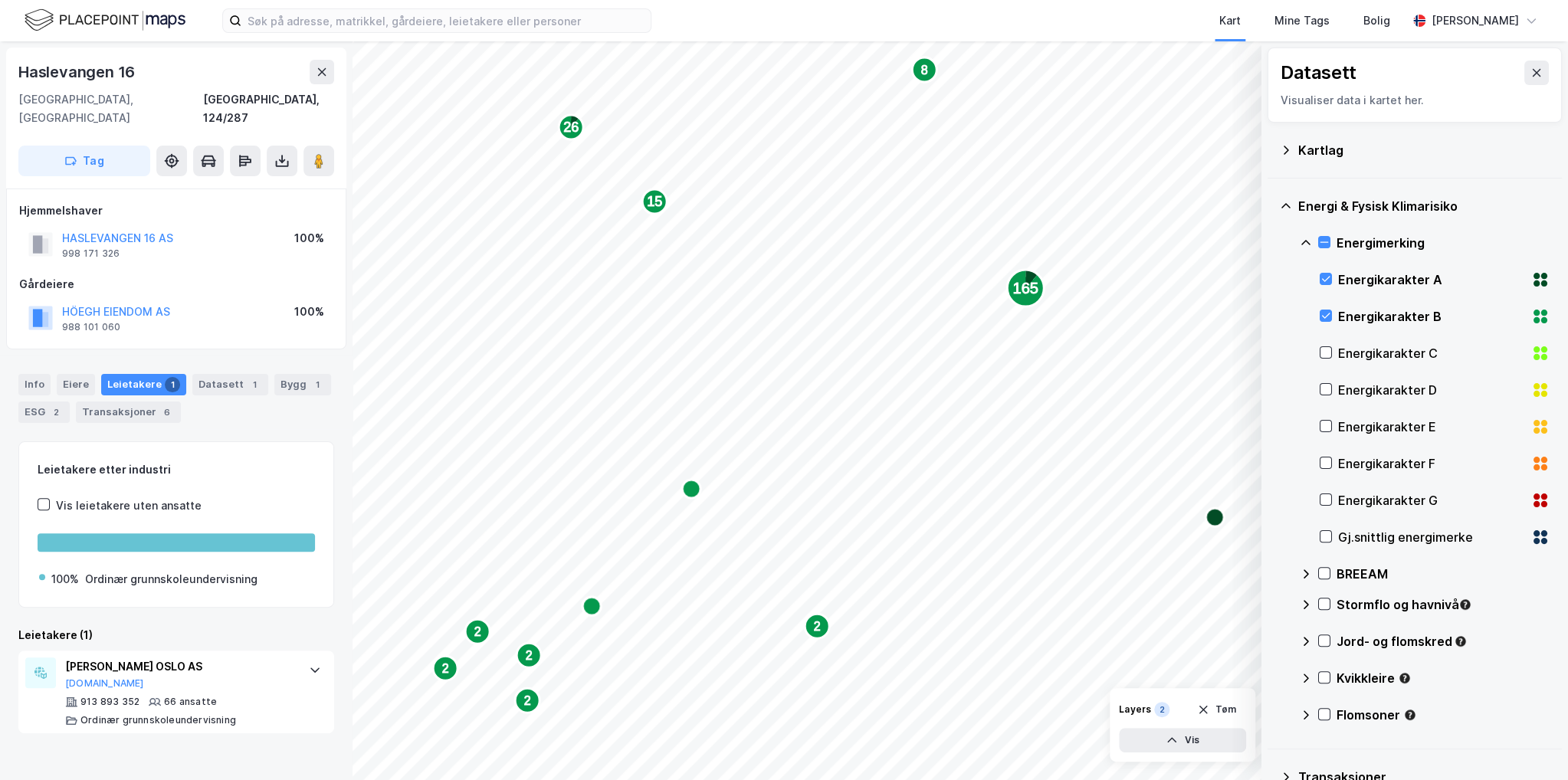
click at [218, 416] on div "Info Eiere Leietakere 1 Datasett 1 Bygg 1 ESG 2 Transaksjoner 6 Leietakere [PER…" at bounding box center [176, 545] width 316 height 379
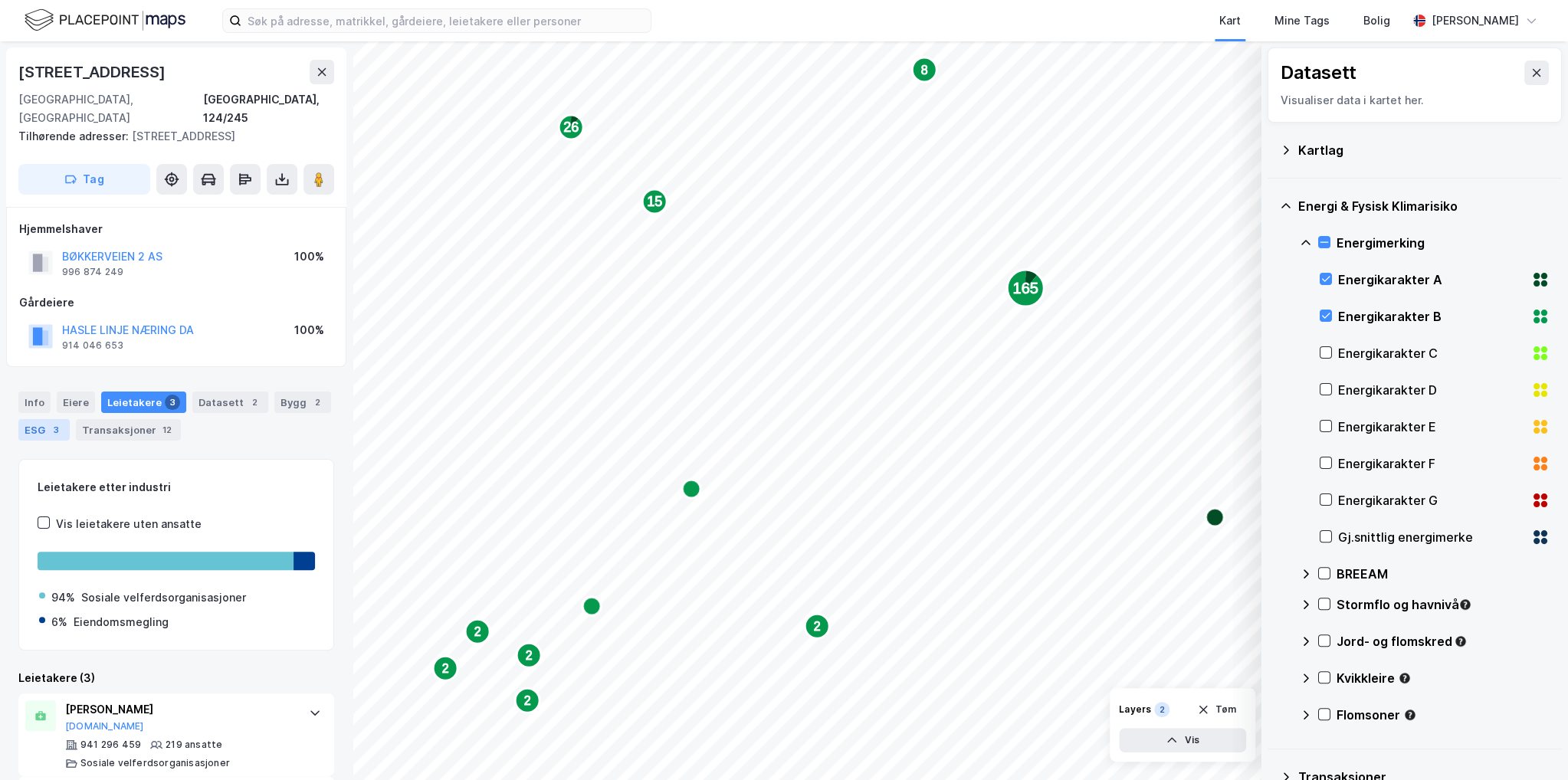
click at [36, 419] on div "ESG 3" at bounding box center [44, 430] width 51 height 22
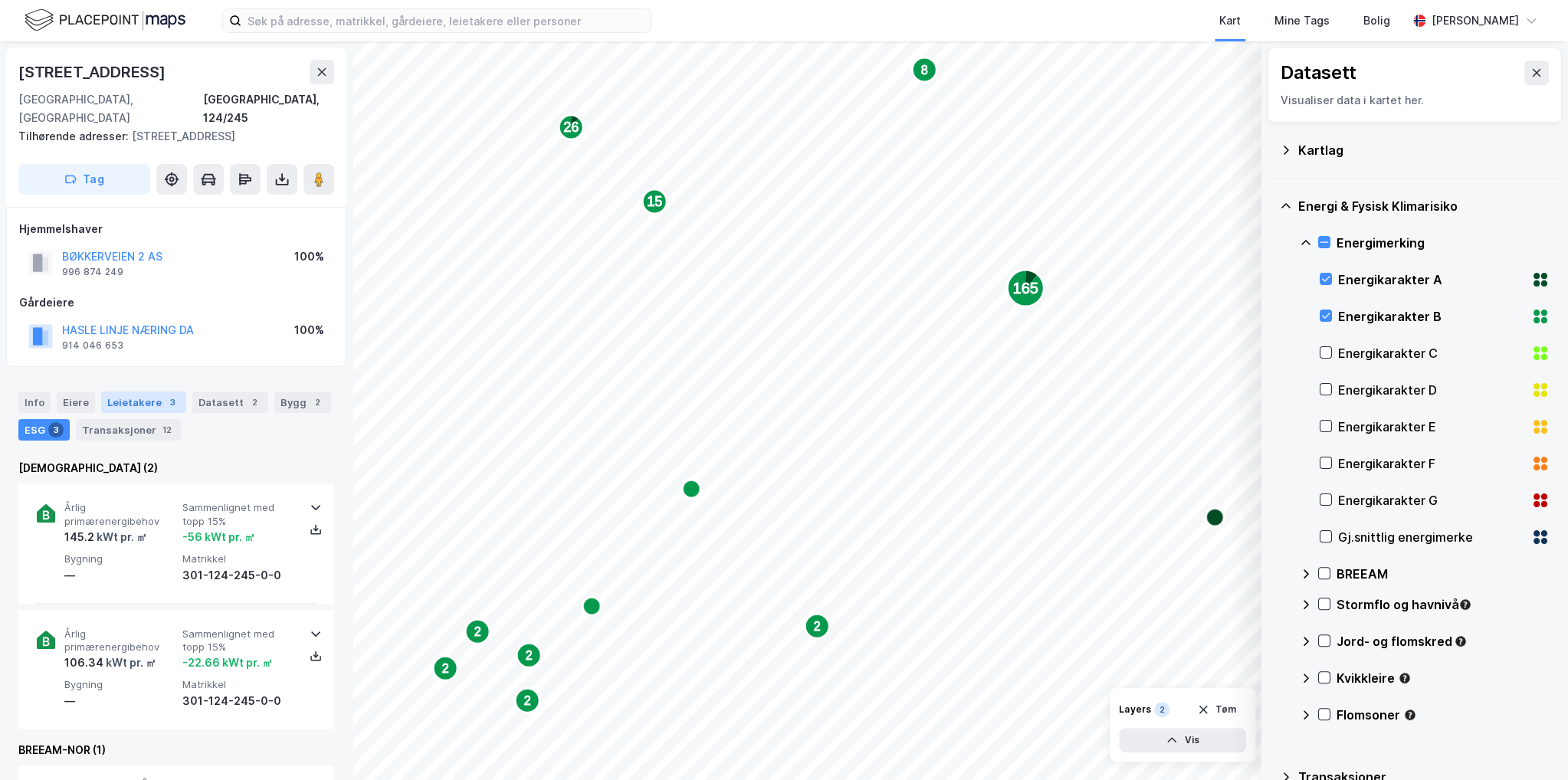
click at [149, 391] on div "Leietakere 3" at bounding box center [143, 402] width 85 height 22
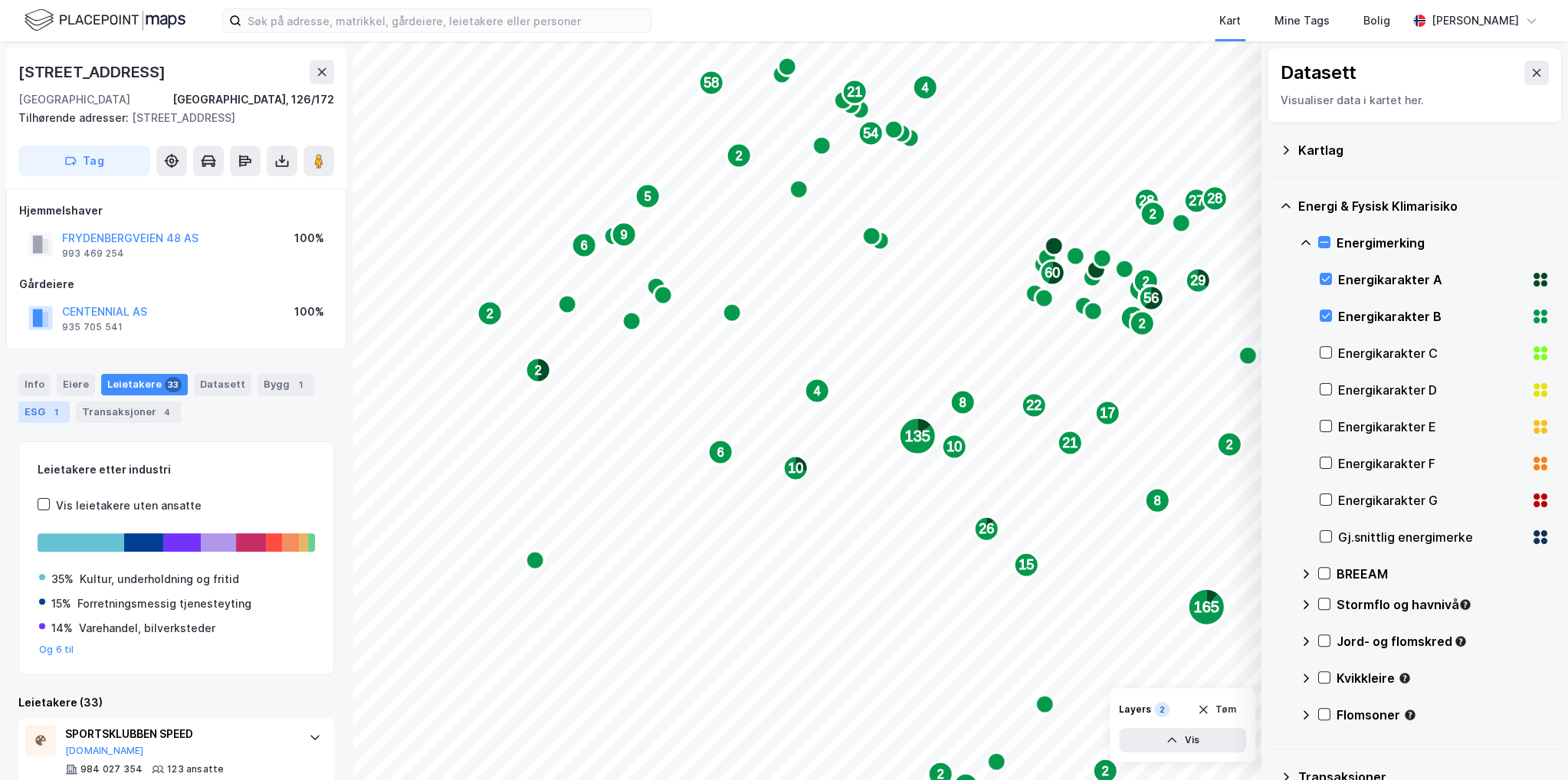
click at [28, 423] on div "ESG 1" at bounding box center [44, 412] width 51 height 22
